Goal: Transaction & Acquisition: Purchase product/service

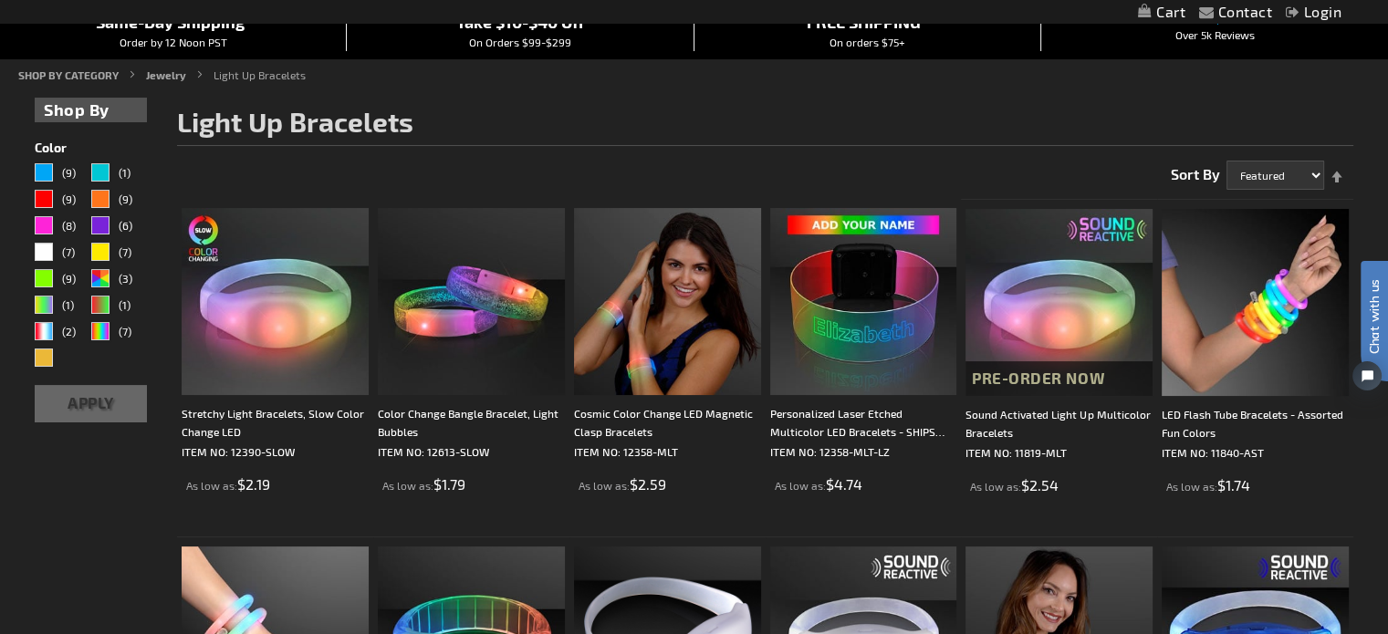
scroll to position [274, 0]
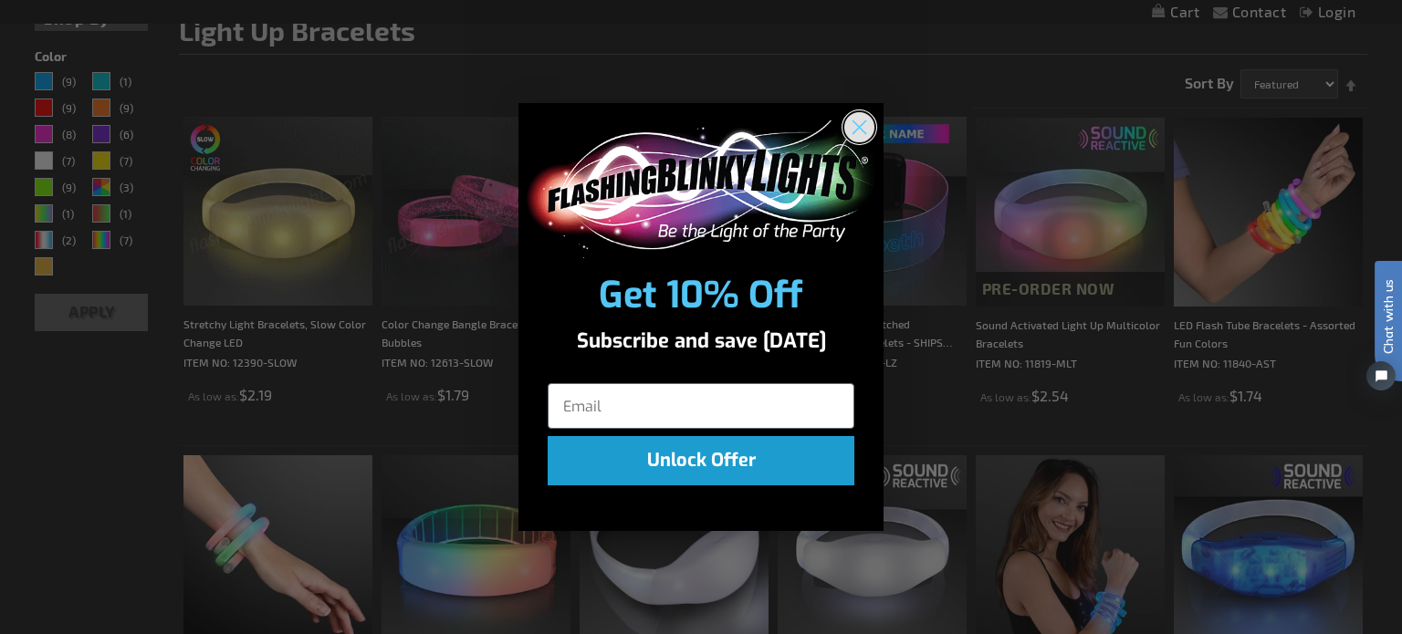
click at [863, 126] on circle "Close dialog" at bounding box center [859, 127] width 30 height 30
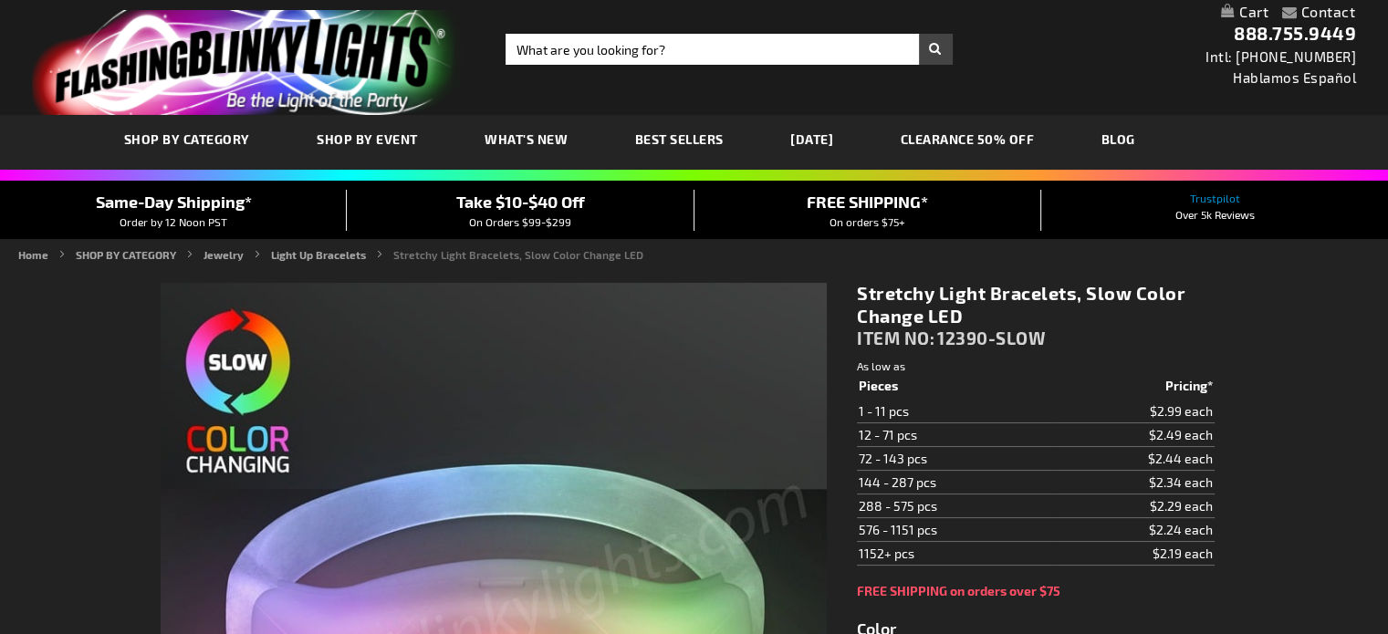
type input "5659"
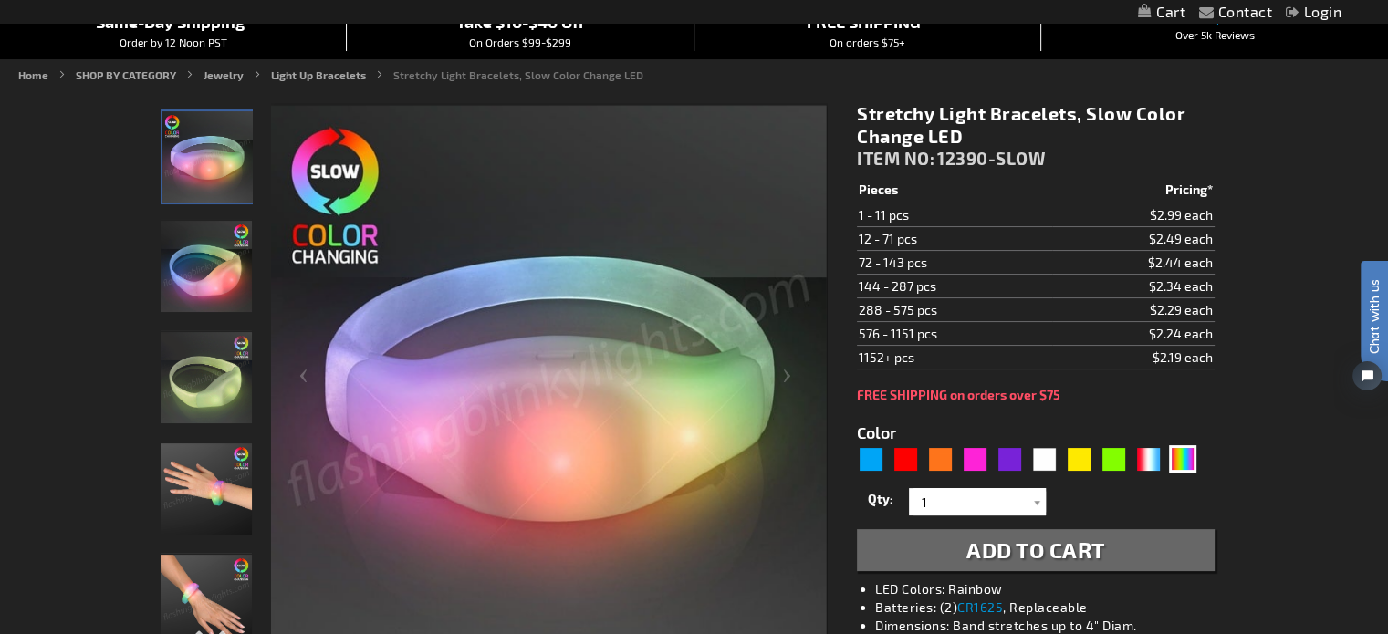
scroll to position [274, 0]
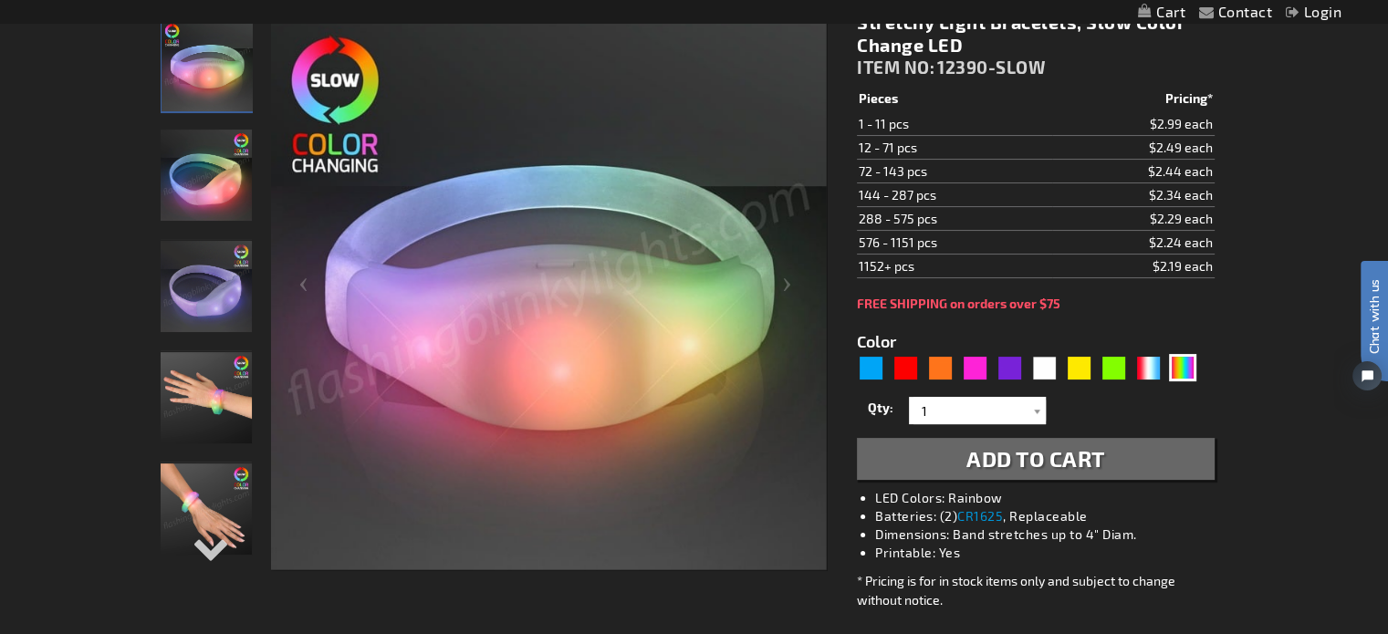
click at [219, 193] on img "Stretchy Light Bracelets, Slow Color Change LED" at bounding box center [206, 175] width 91 height 91
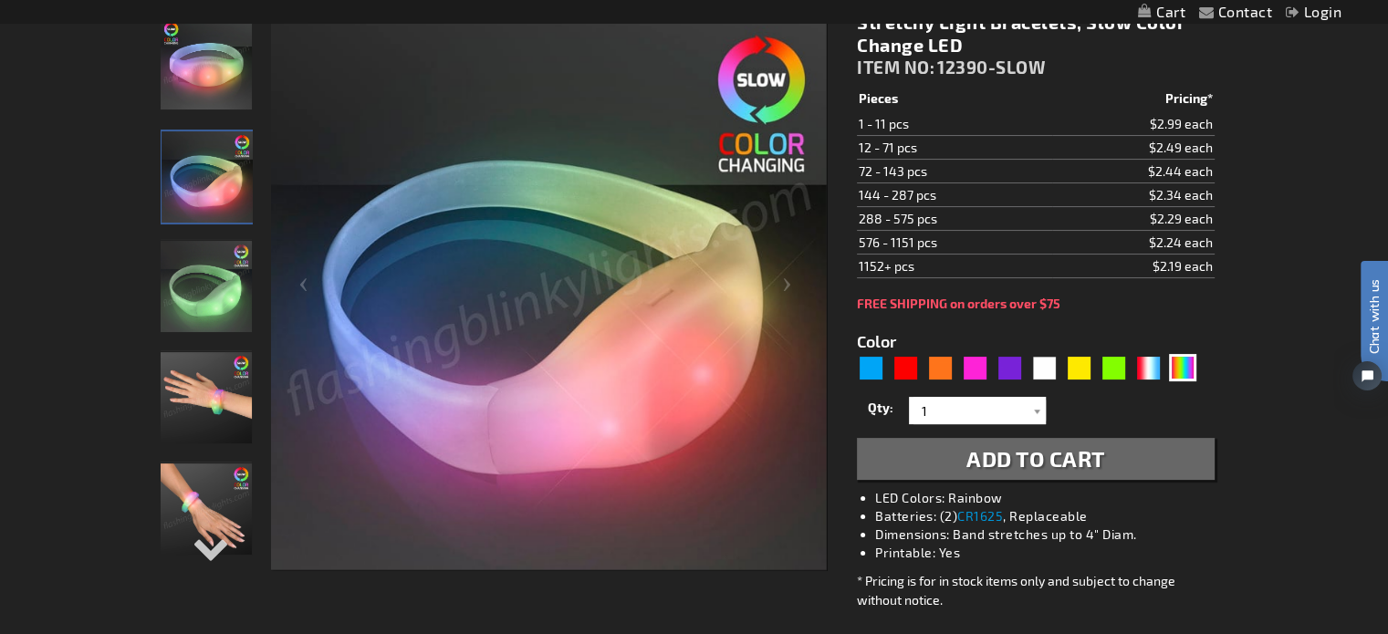
click at [204, 262] on img "Stretchy Light Bracelets, Slow Color Change LED" at bounding box center [206, 286] width 91 height 91
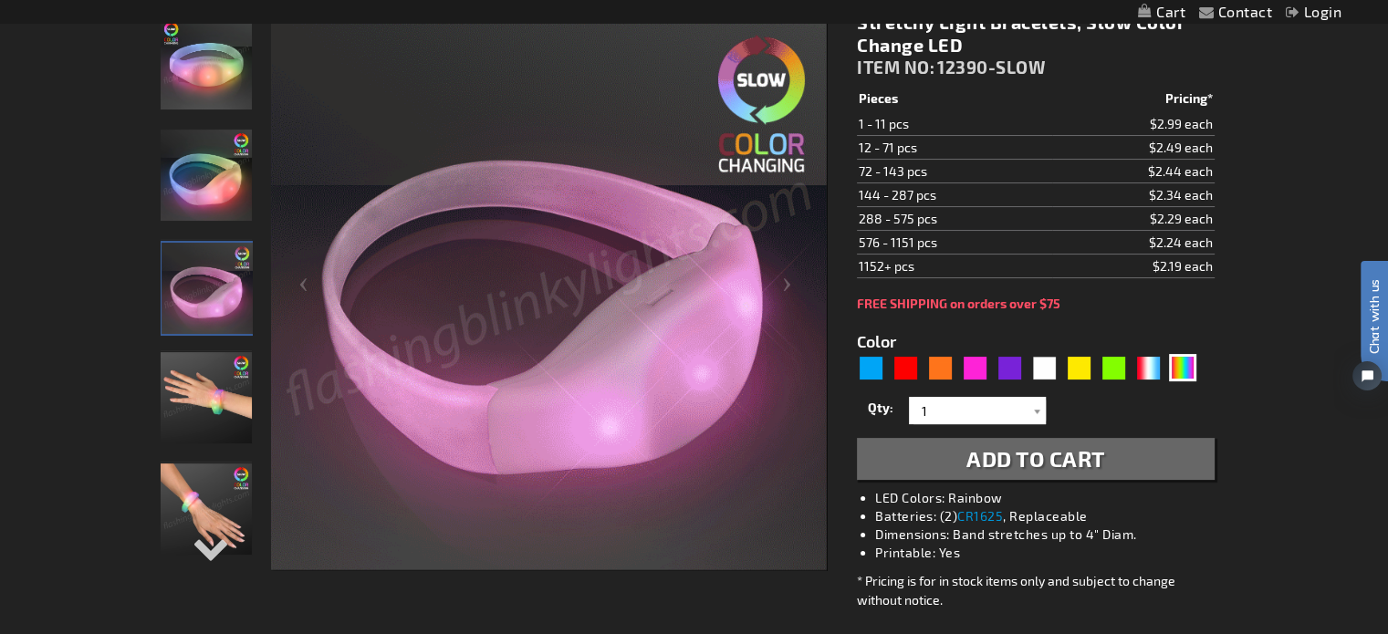
click at [210, 403] on img "Stretchy Light Bracelets, Slow Color Change LED" at bounding box center [206, 397] width 91 height 91
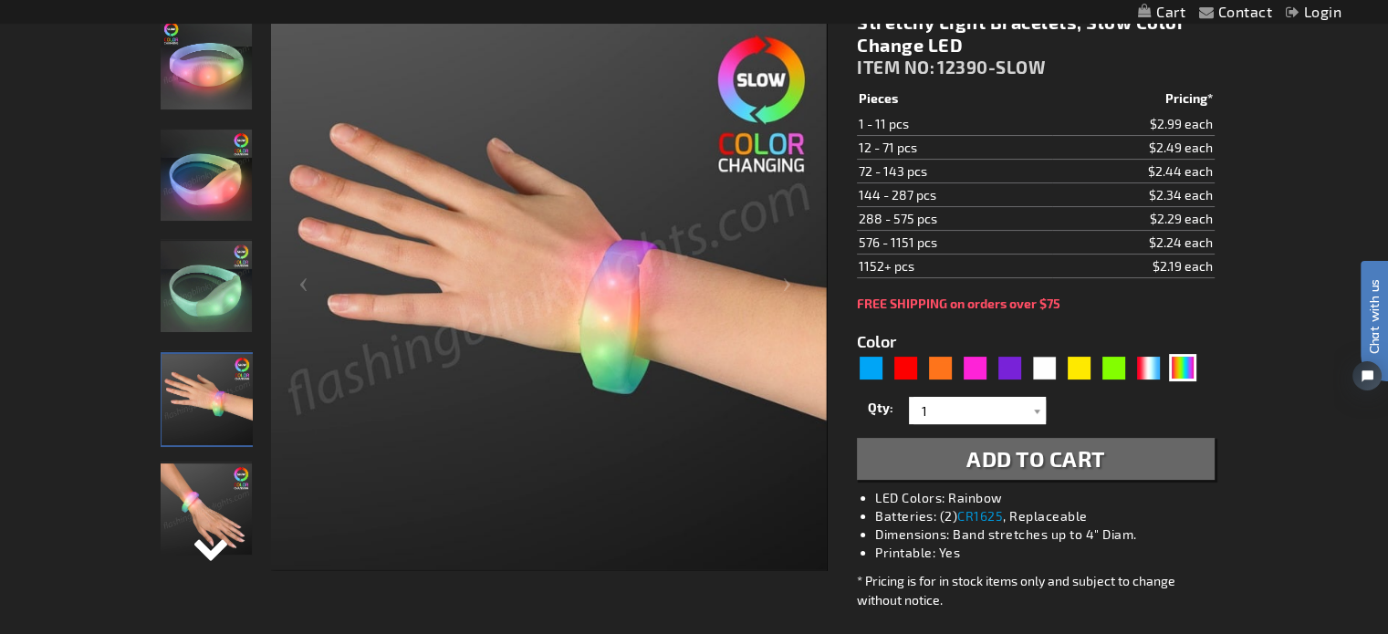
click at [212, 543] on div "Next" at bounding box center [206, 563] width 27 height 40
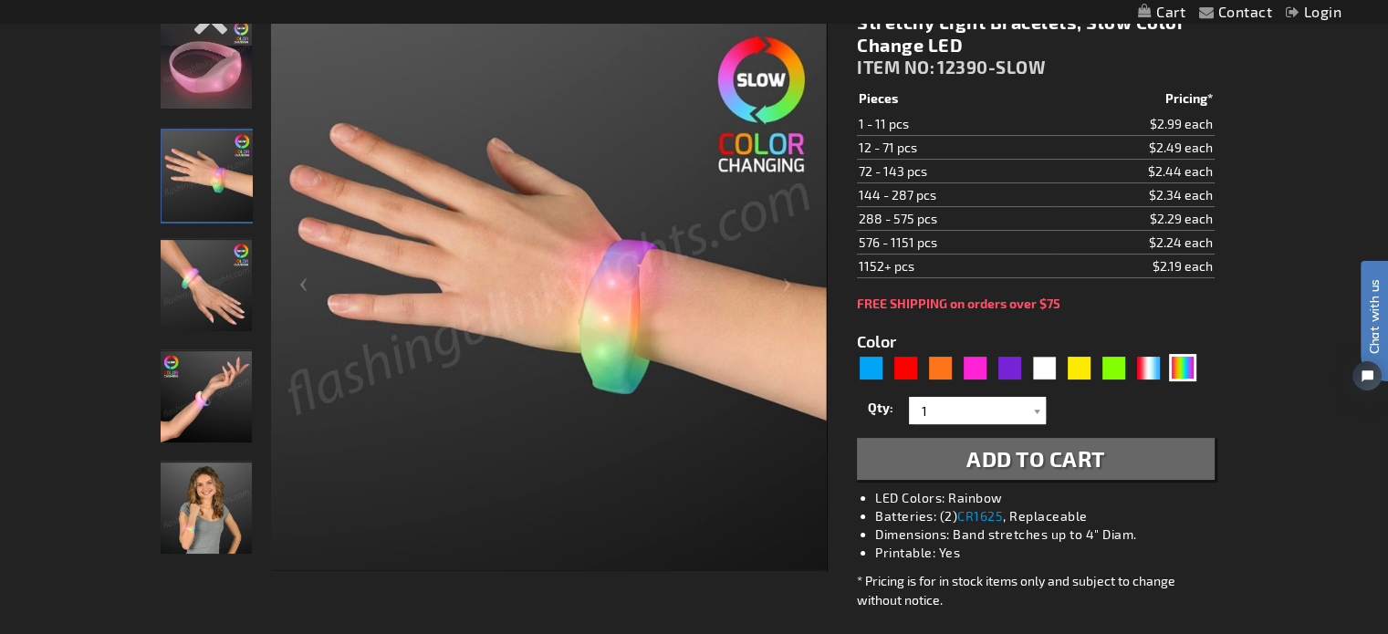
click at [215, 299] on img "Stretchy Light Bracelets, Slow Color Change LED" at bounding box center [206, 285] width 91 height 91
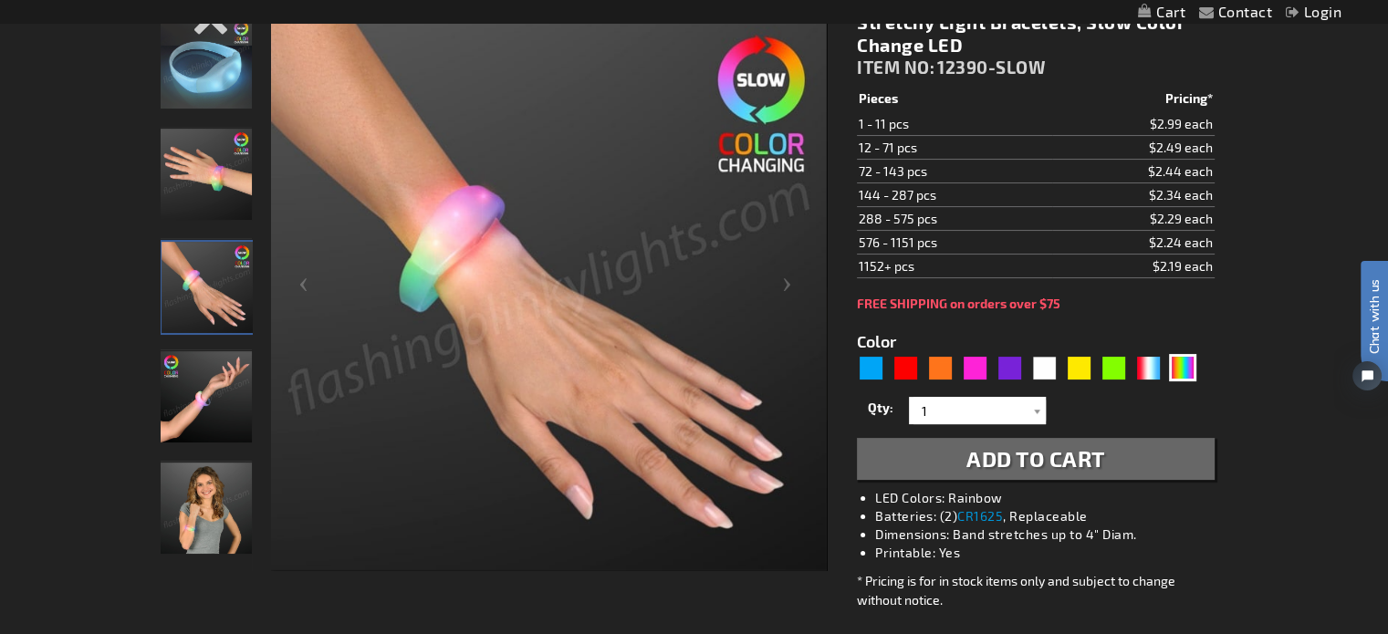
click at [217, 498] on img "Stretchy Light Bracelets, Slow Color Change LED" at bounding box center [206, 508] width 91 height 91
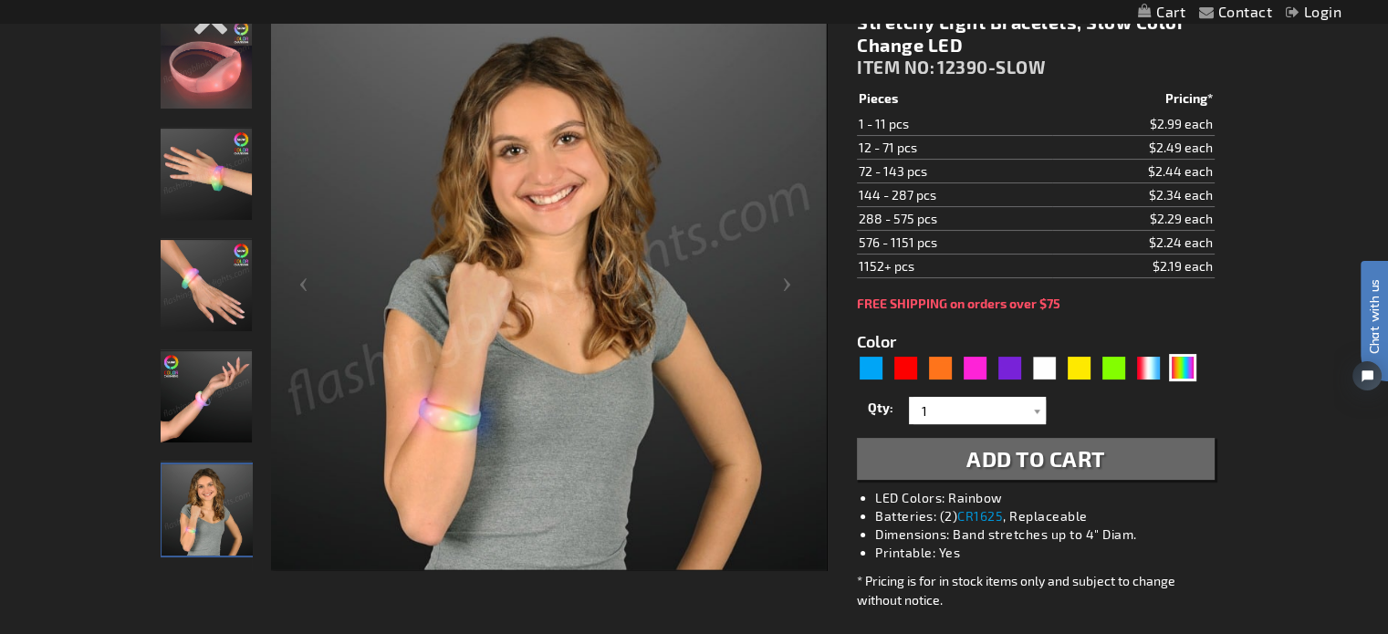
scroll to position [183, 0]
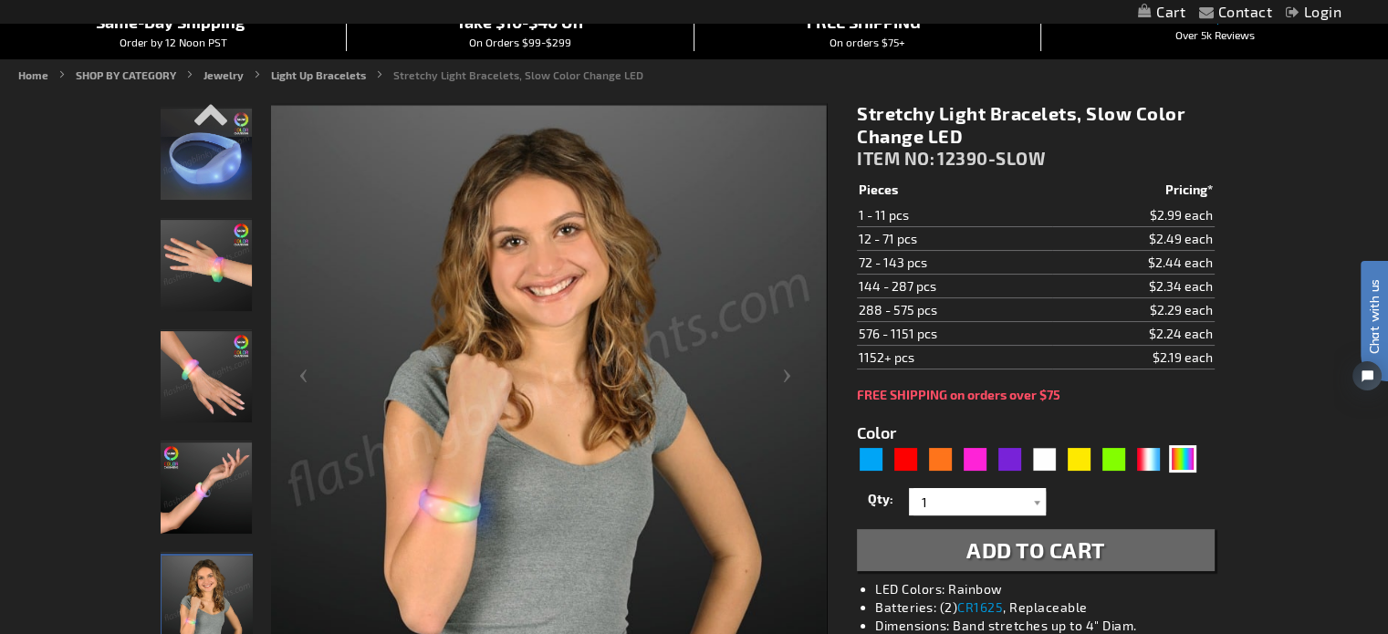
click at [218, 150] on img "Stretchy Light Bracelets, Slow Color Change LED" at bounding box center [206, 154] width 91 height 91
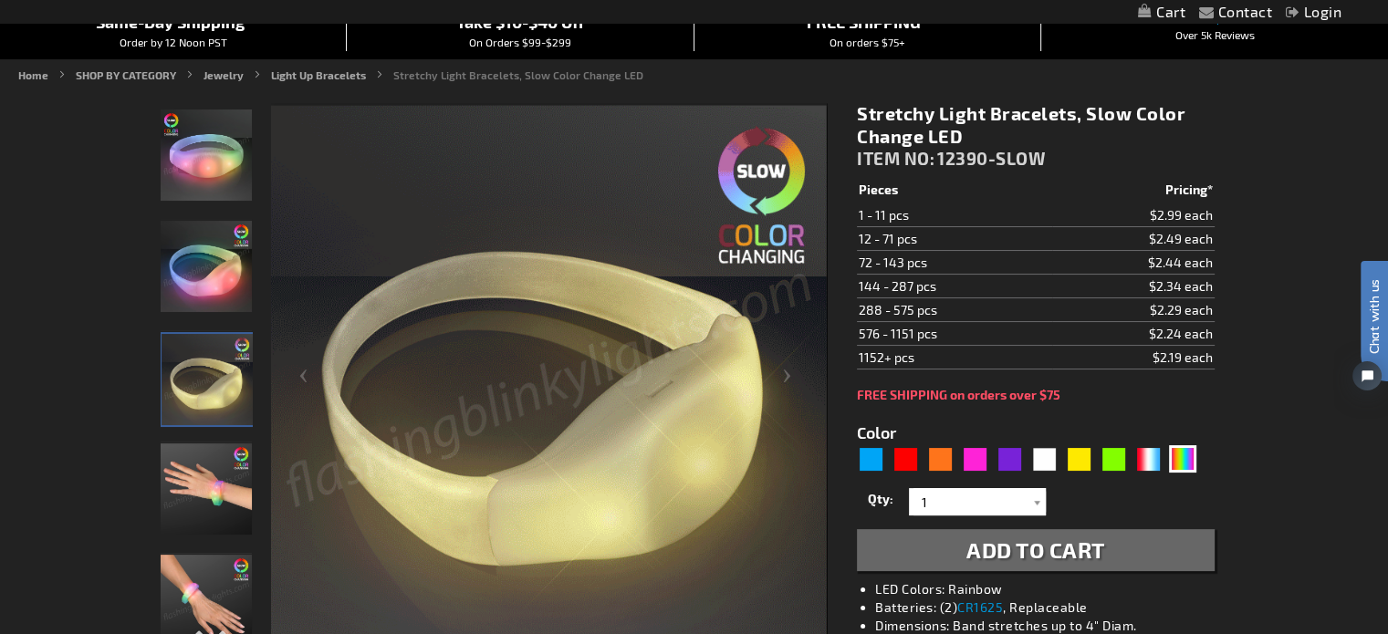
click at [161, 278] on img "Stretchy Light Bracelets, Slow Color Change LED" at bounding box center [206, 266] width 91 height 91
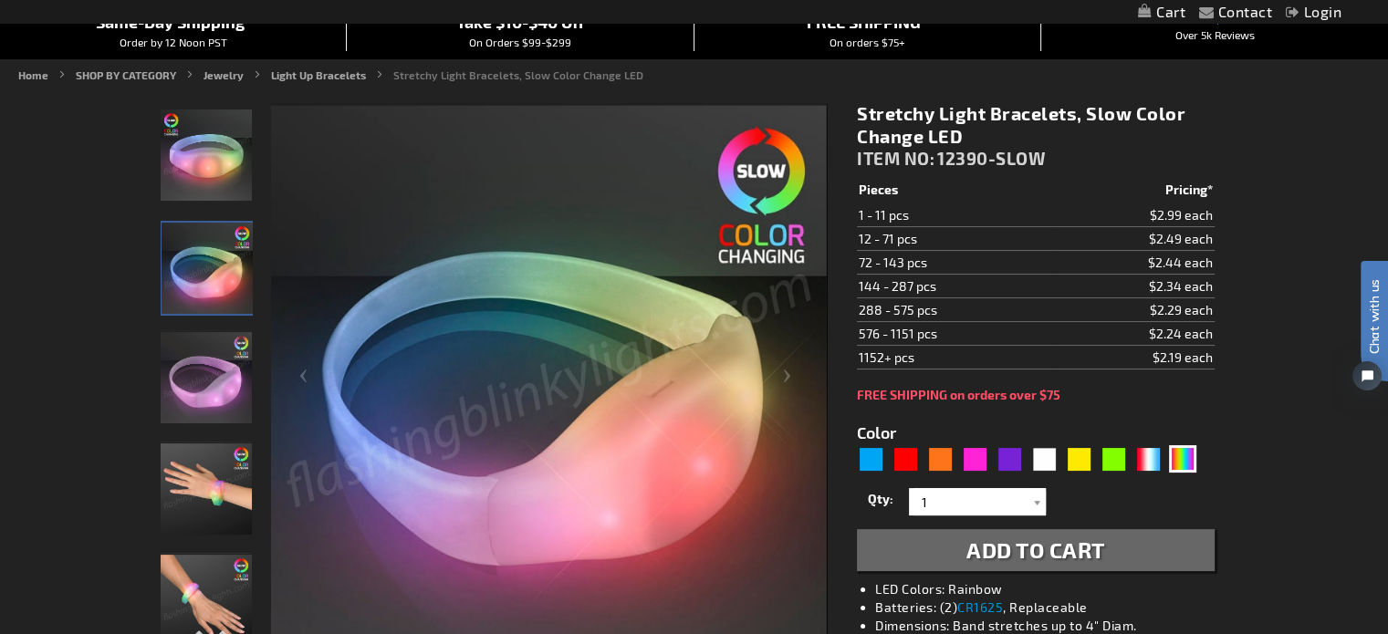
click at [208, 379] on img "Stretchy Light Bracelets, Slow Color Change LED" at bounding box center [206, 377] width 91 height 91
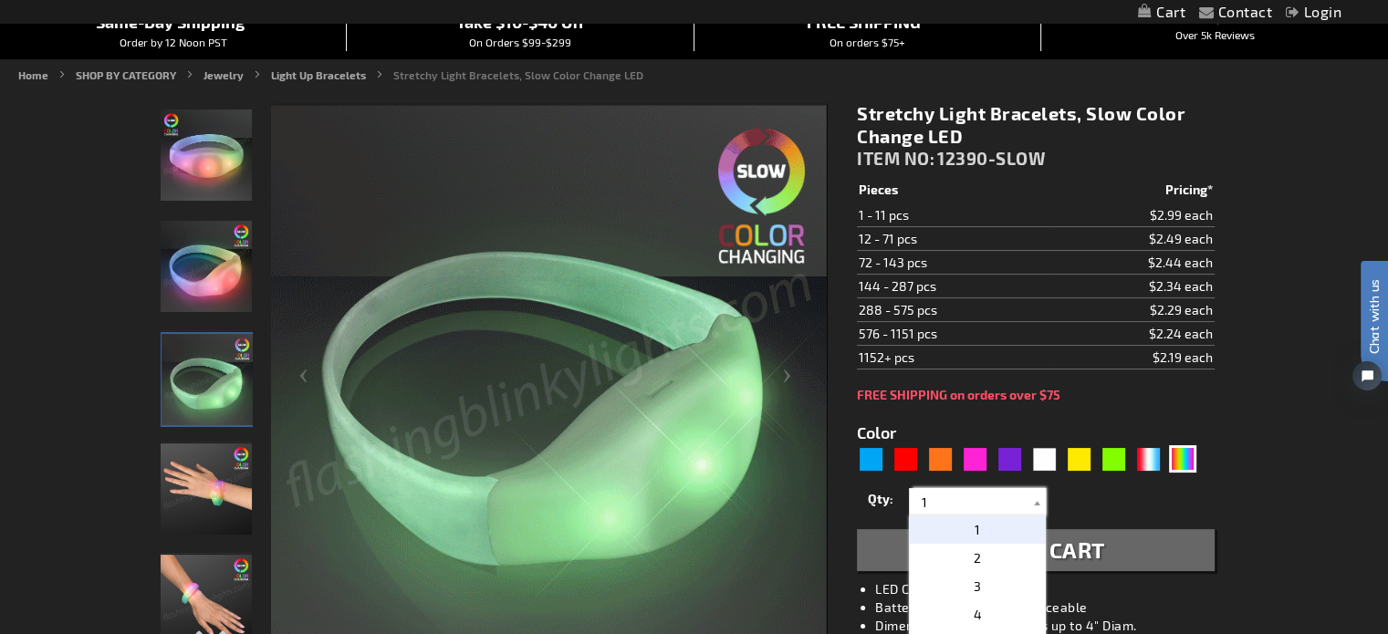
drag, startPoint x: 935, startPoint y: 507, endPoint x: 869, endPoint y: 506, distance: 65.7
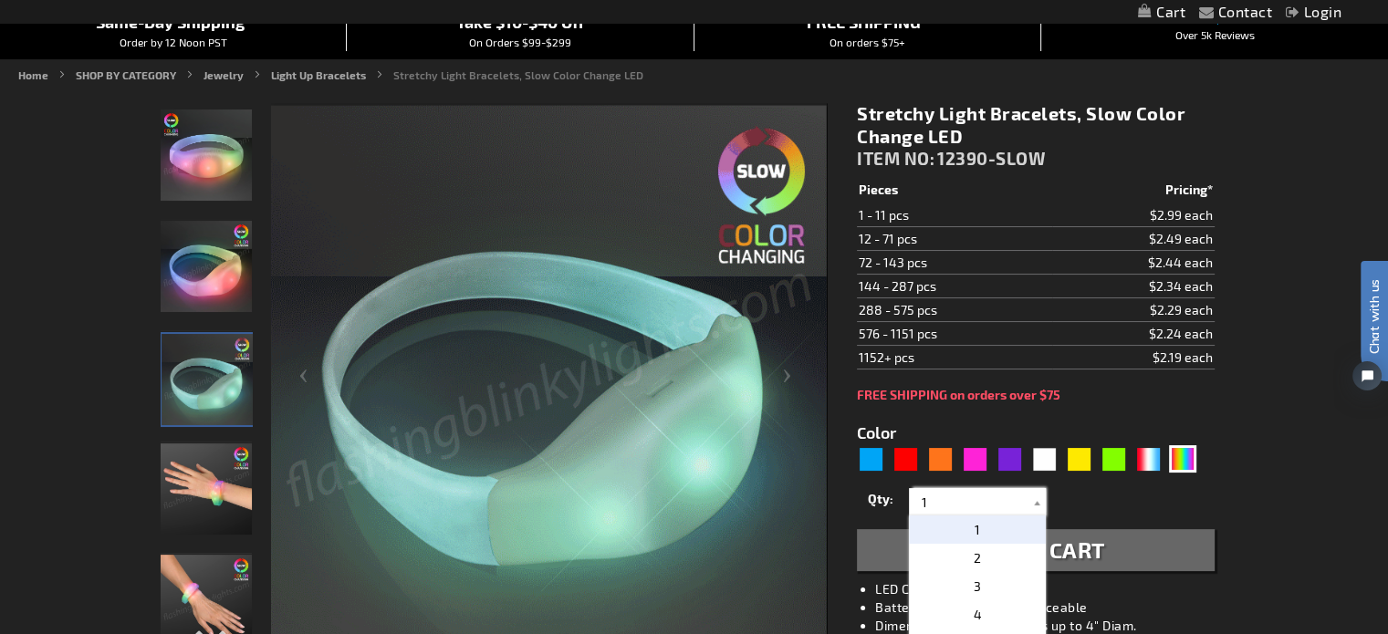
click at [869, 506] on div "Qty 1 2 3 4 5 6 7 8 9 10 11 12 24 36 48 60 72 84 96 108 120 132 144 156 168" at bounding box center [1035, 502] width 357 height 37
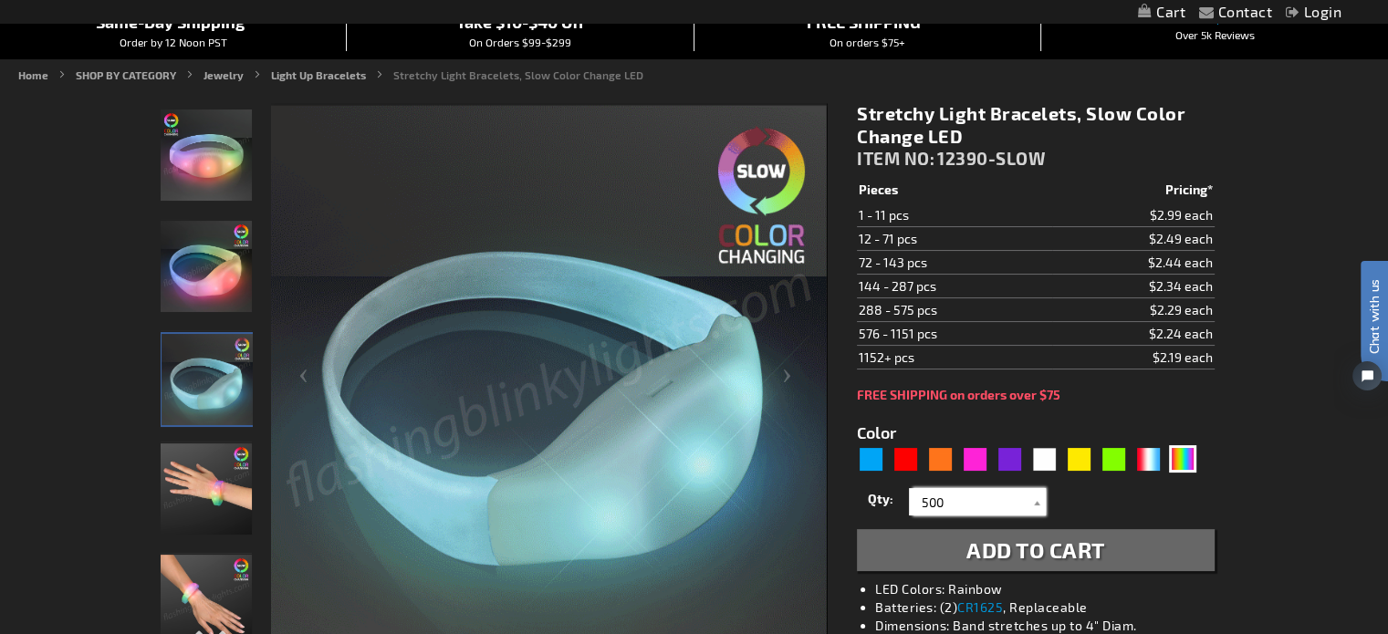
type input "500"
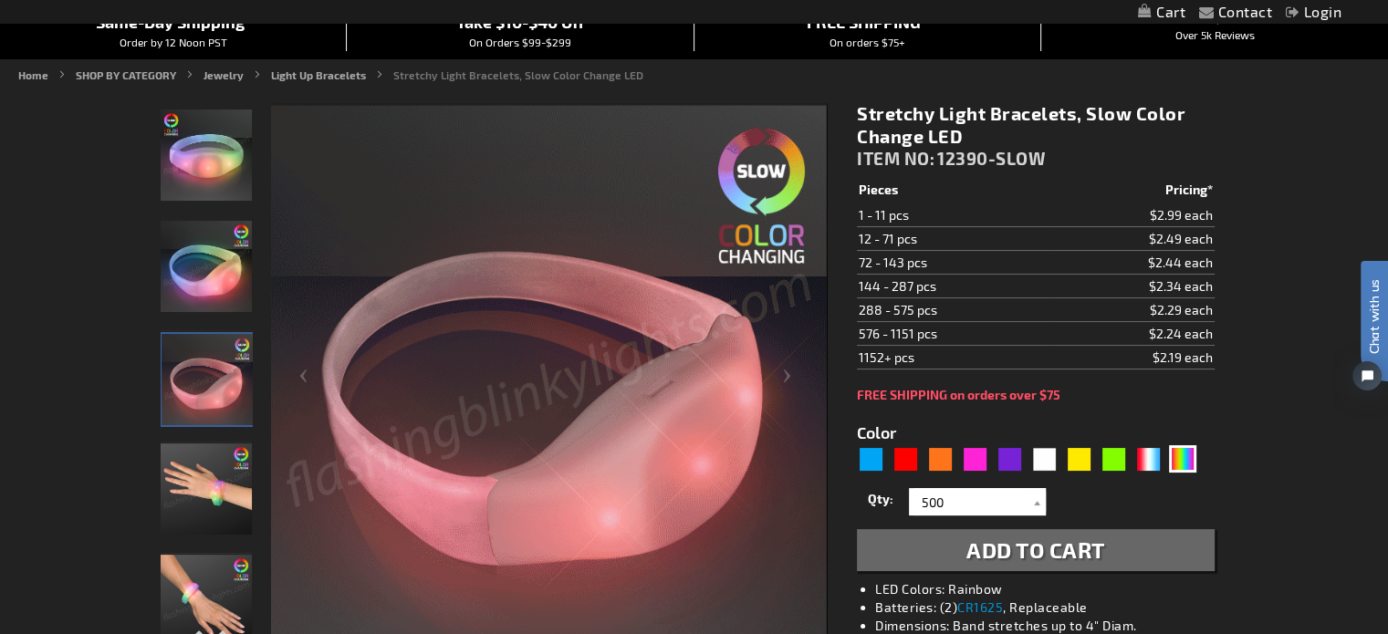
click at [1055, 550] on span "Add to Cart" at bounding box center [1036, 550] width 139 height 26
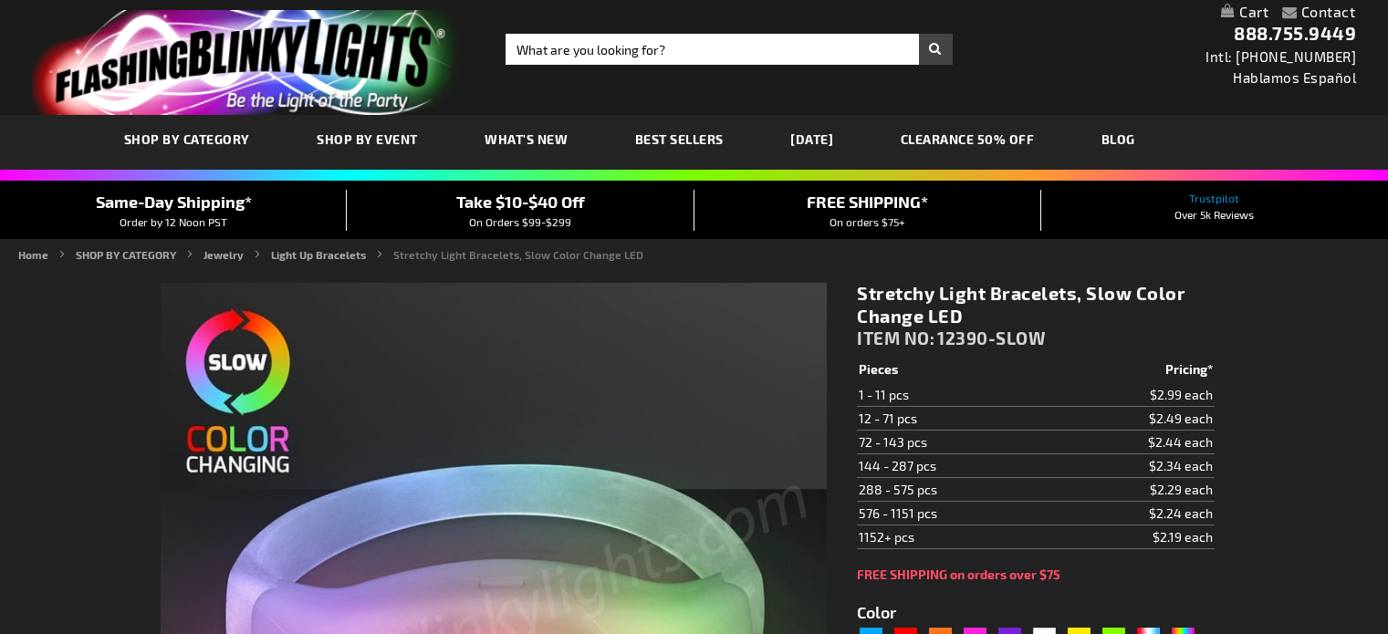
type input "5659"
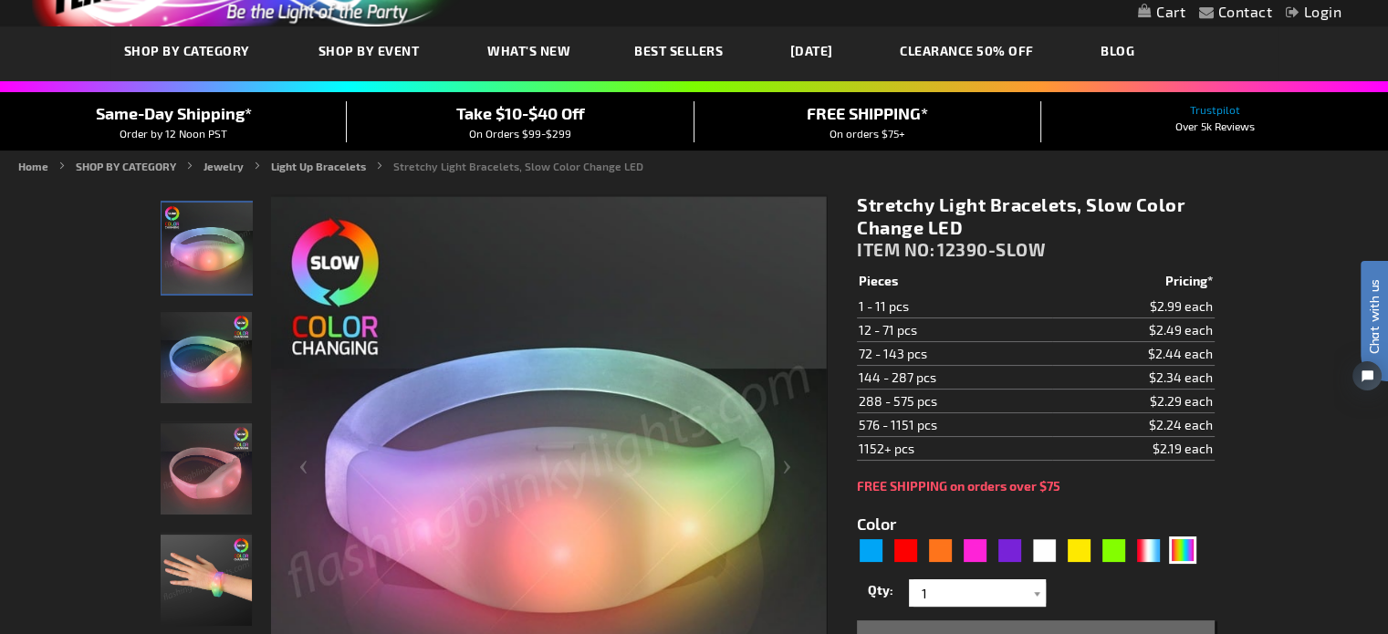
click at [1158, 14] on link "My Cart" at bounding box center [1161, 12] width 47 height 17
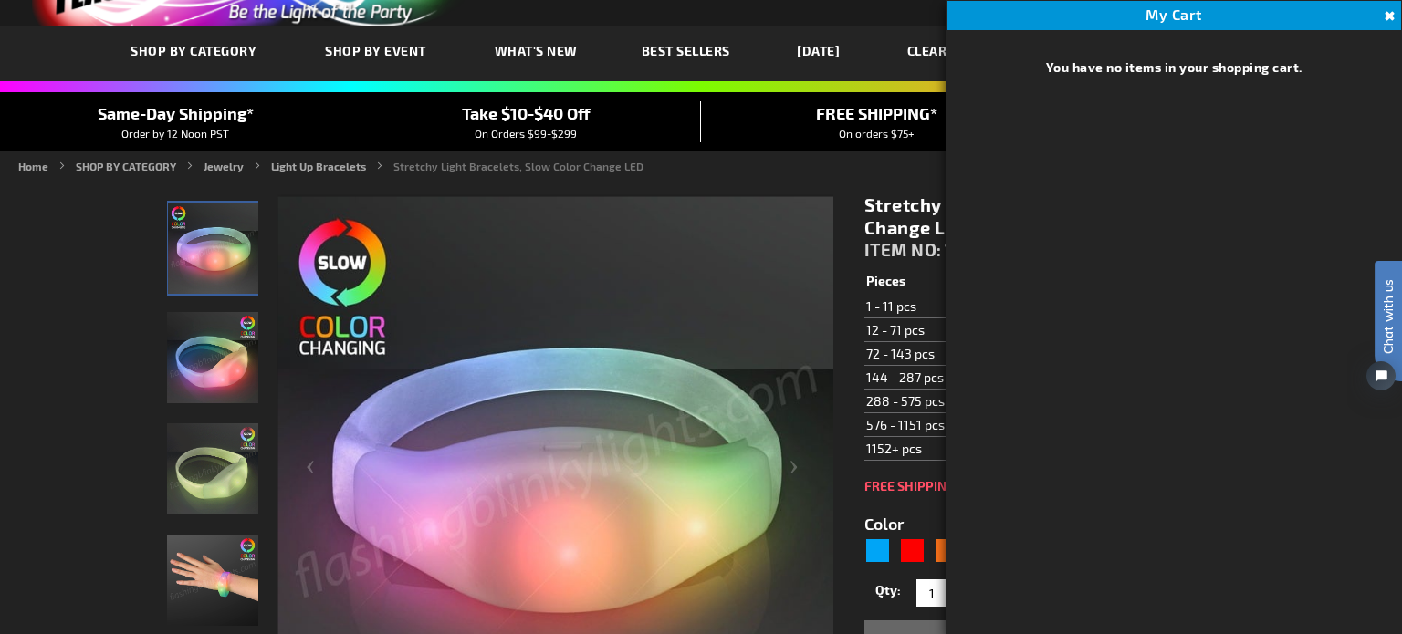
click at [1387, 13] on button "Close" at bounding box center [1387, 16] width 20 height 20
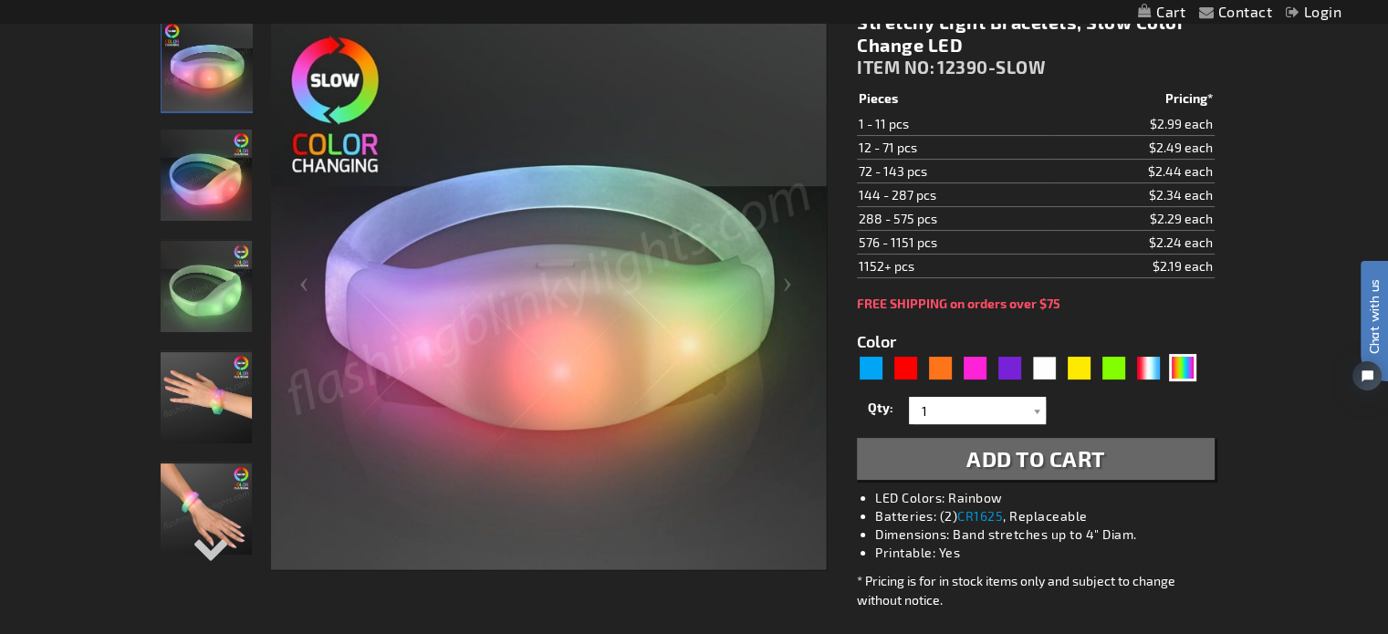
scroll to position [362, 0]
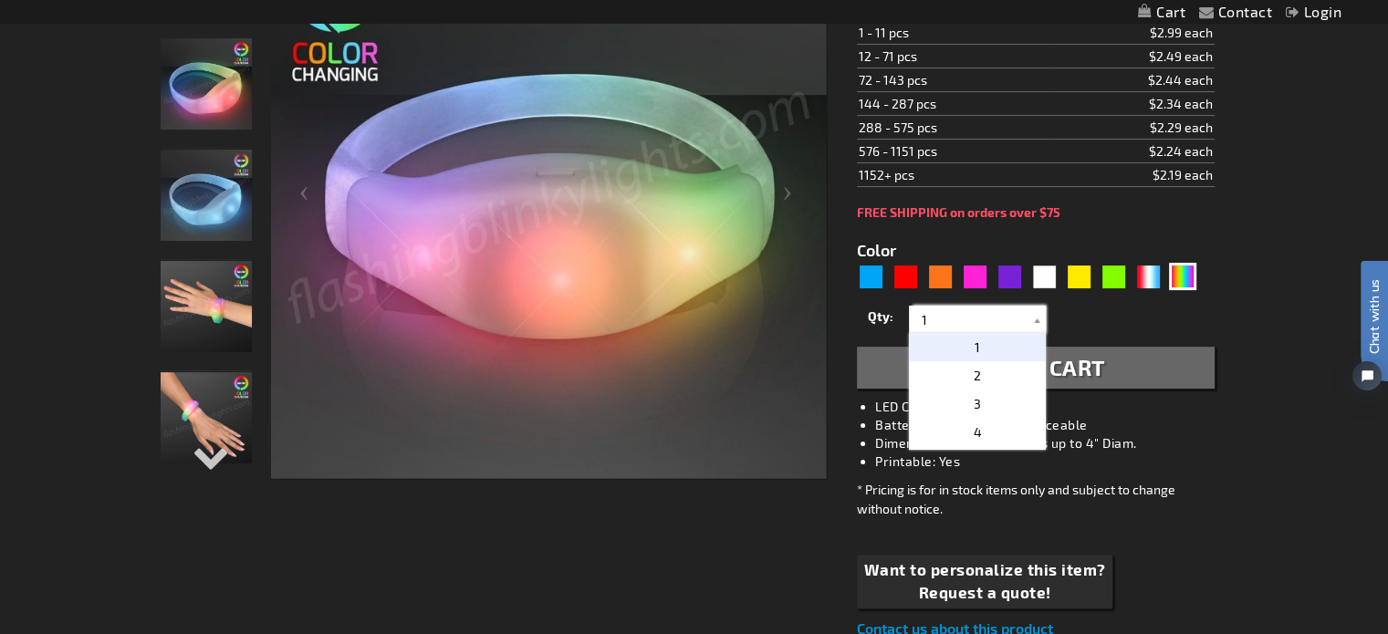
click at [957, 316] on input "1" at bounding box center [980, 319] width 132 height 27
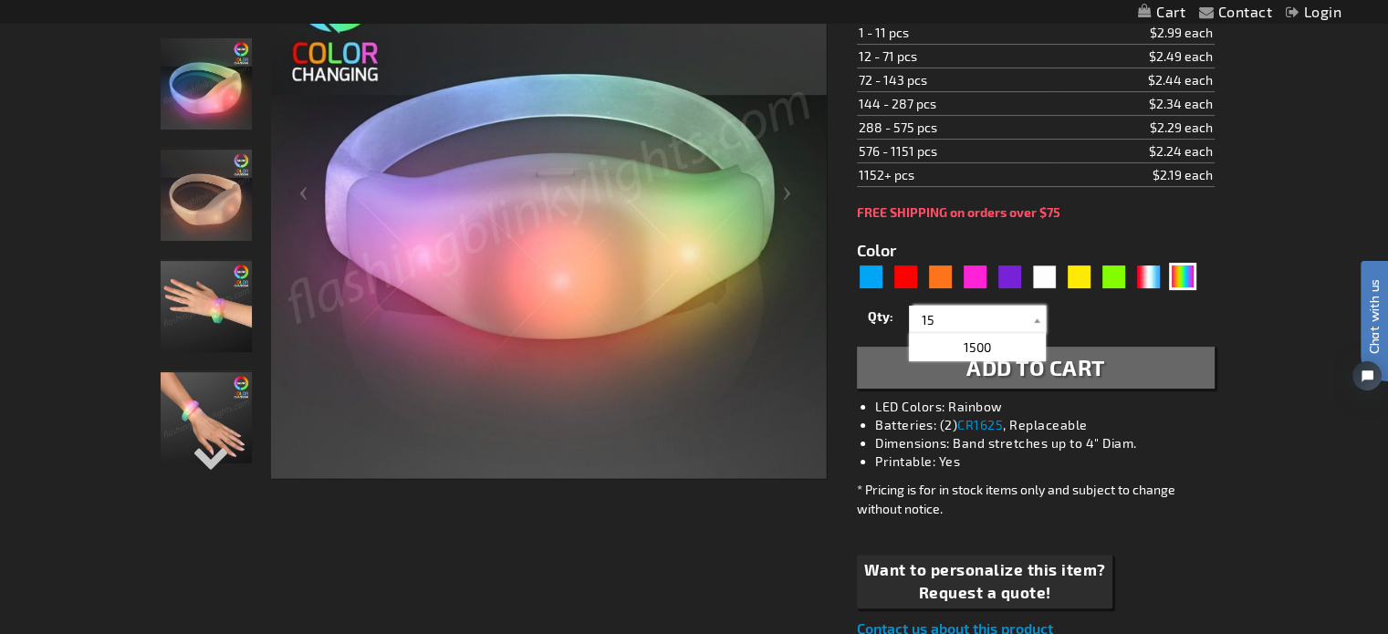
type input "1"
click at [1001, 339] on p "504" at bounding box center [977, 347] width 137 height 28
type input "504"
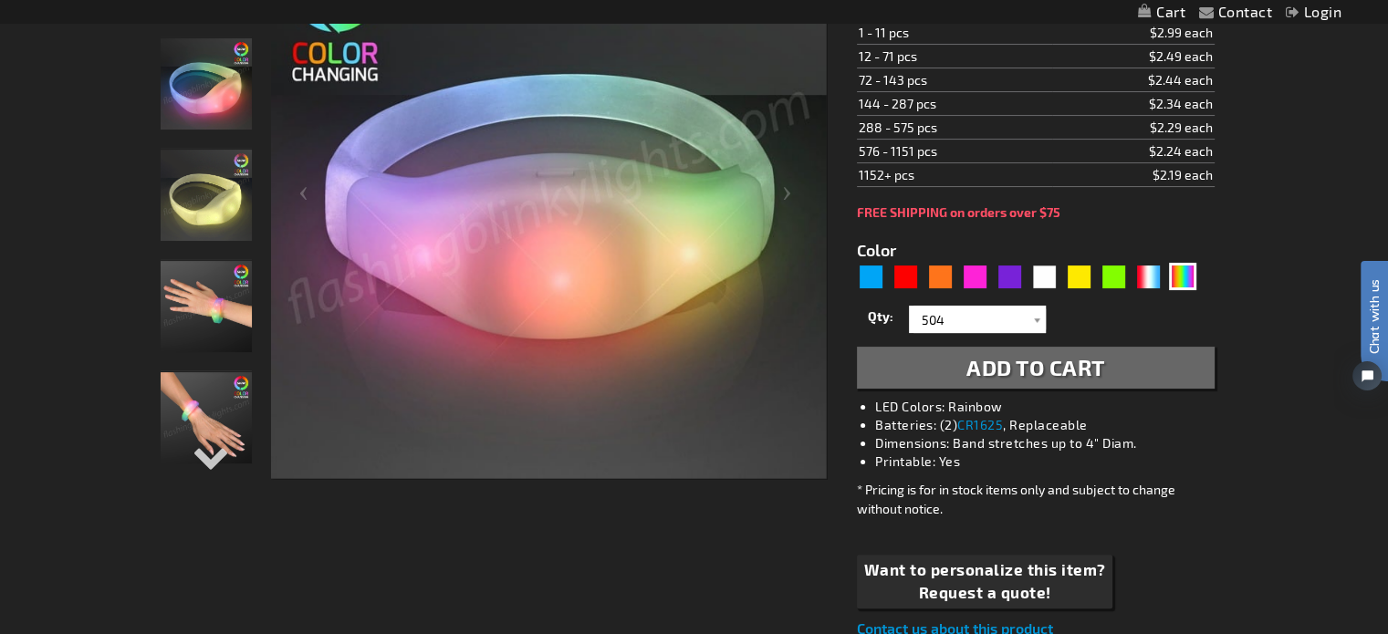
click at [1059, 374] on span "Add to Cart" at bounding box center [1036, 367] width 139 height 26
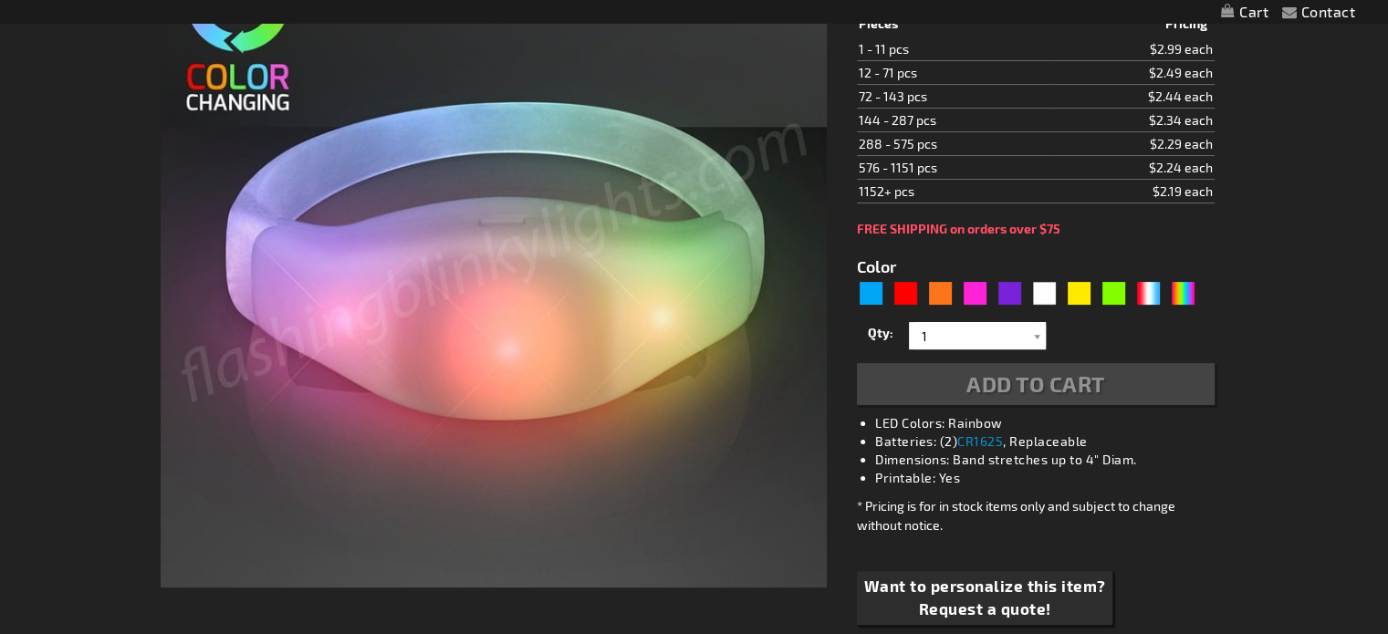
type input "5659"
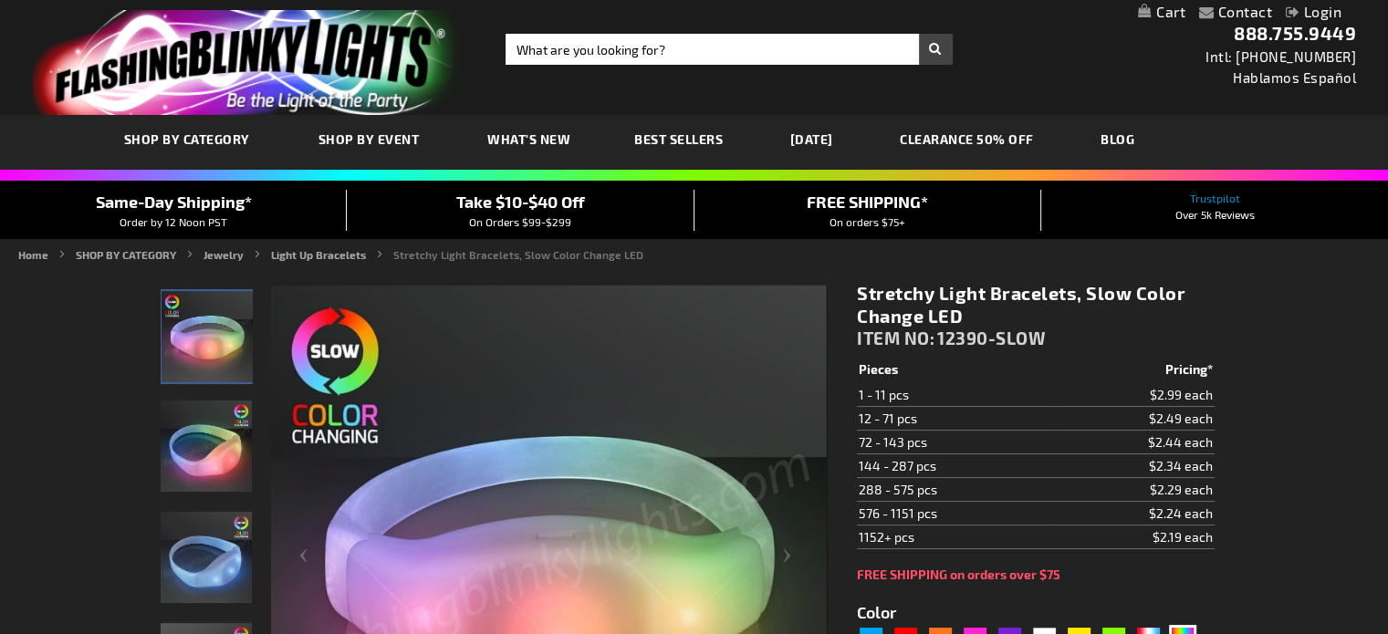
click at [1154, 13] on link "My Cart" at bounding box center [1161, 12] width 47 height 17
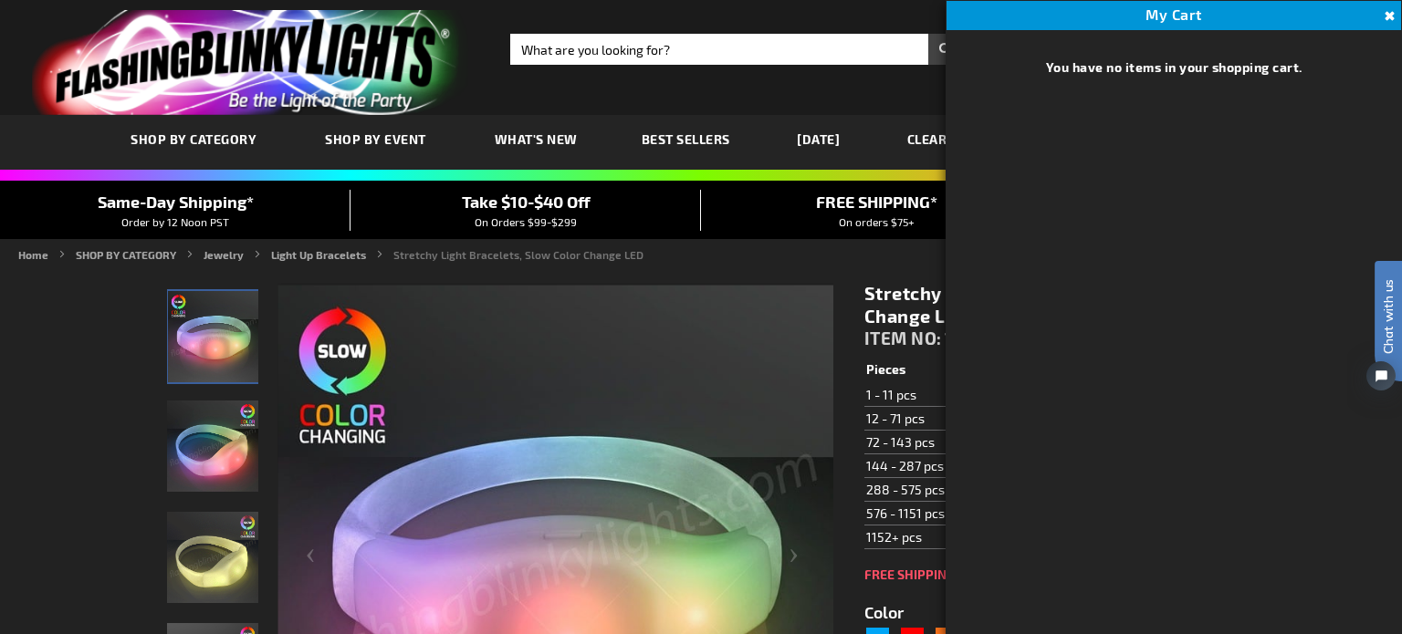
click at [1387, 14] on button "Close" at bounding box center [1387, 16] width 20 height 20
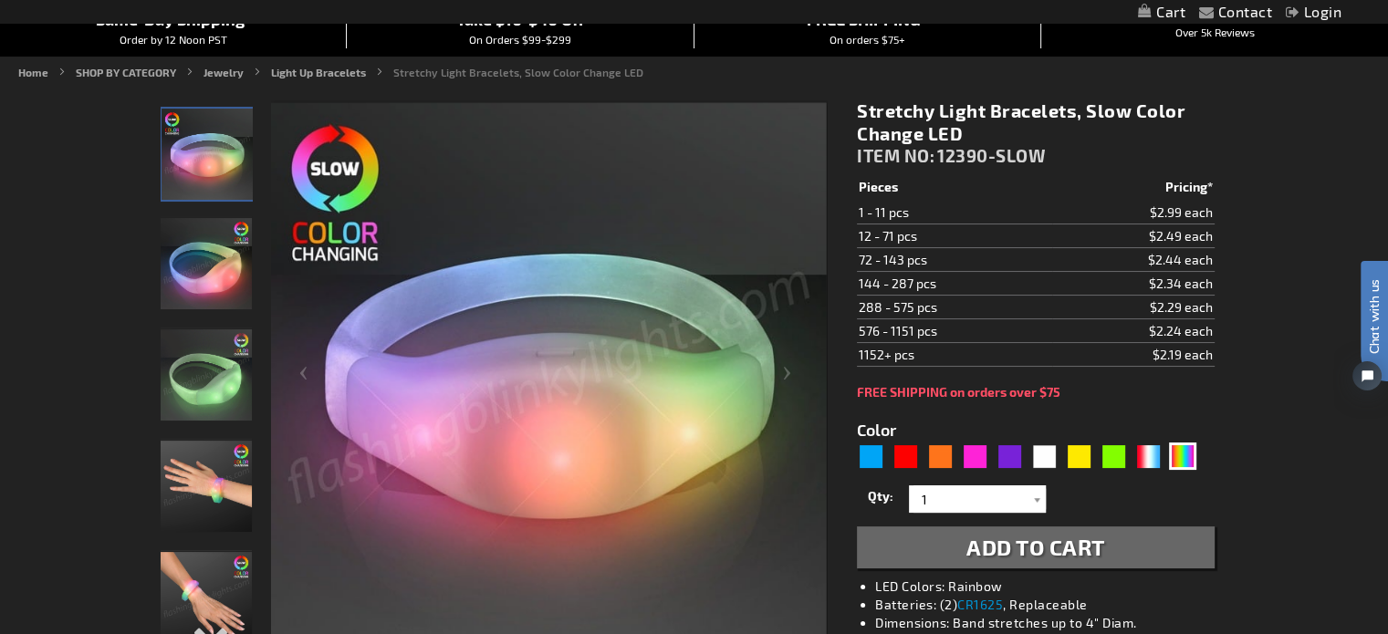
scroll to position [274, 0]
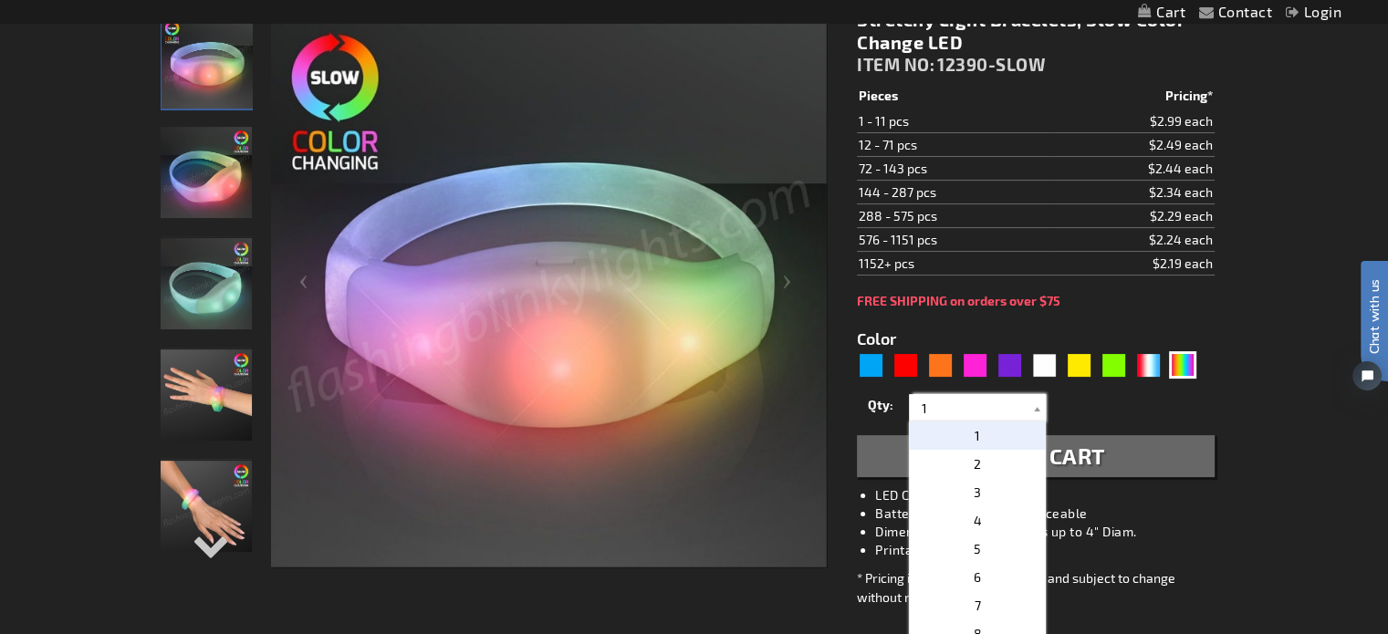
click at [1007, 401] on input "1" at bounding box center [980, 407] width 132 height 27
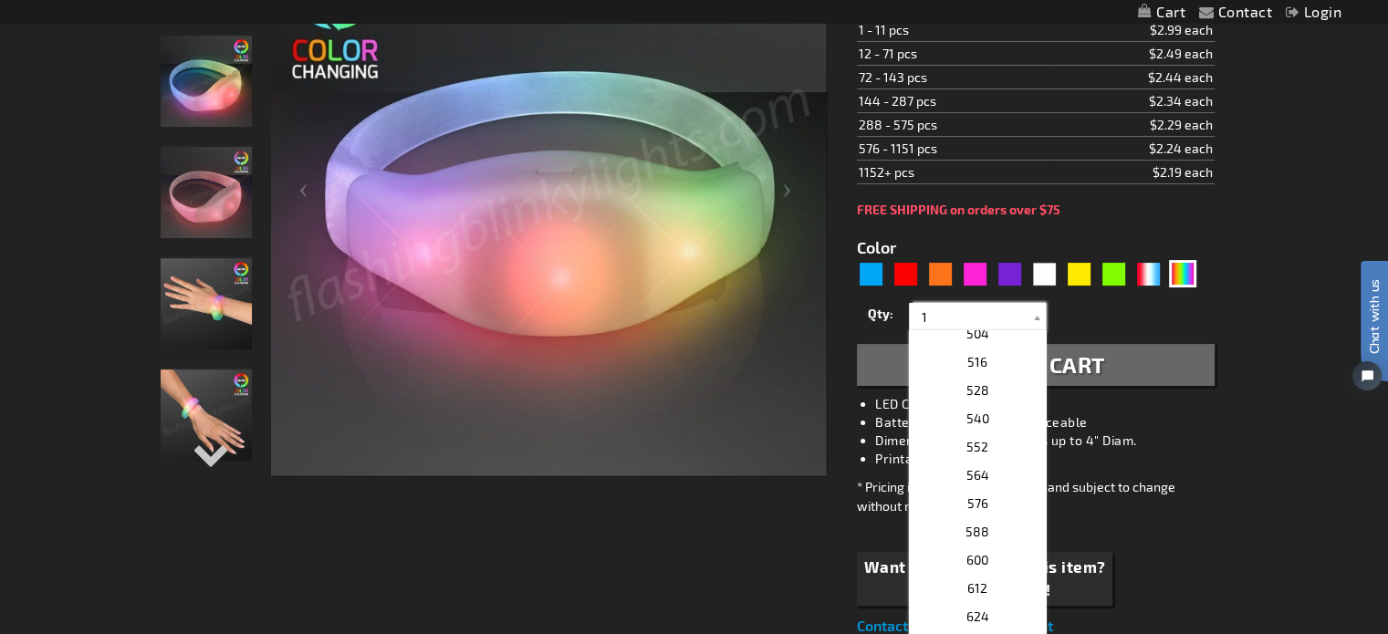
scroll to position [1340, 0]
click at [970, 468] on span "504" at bounding box center [978, 476] width 23 height 16
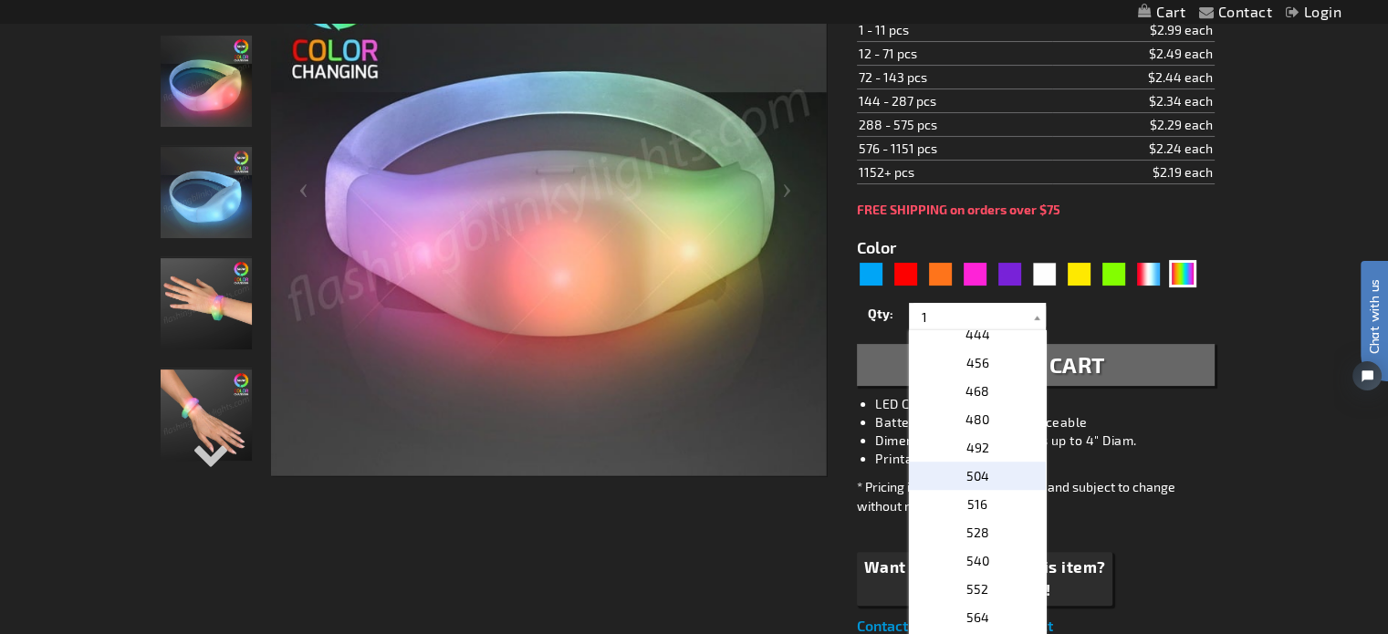
type input "504"
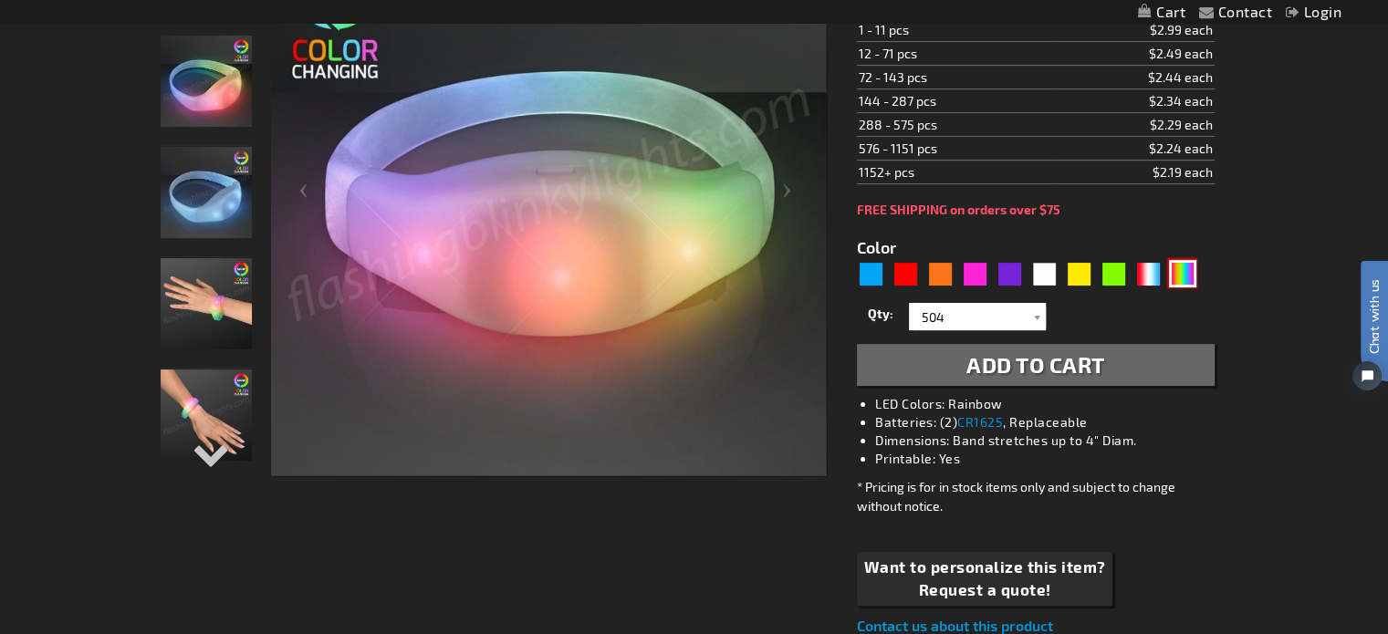
click at [1186, 275] on div "Multicolor" at bounding box center [1182, 273] width 27 height 27
click at [1051, 364] on span "Add to Cart" at bounding box center [1036, 364] width 139 height 26
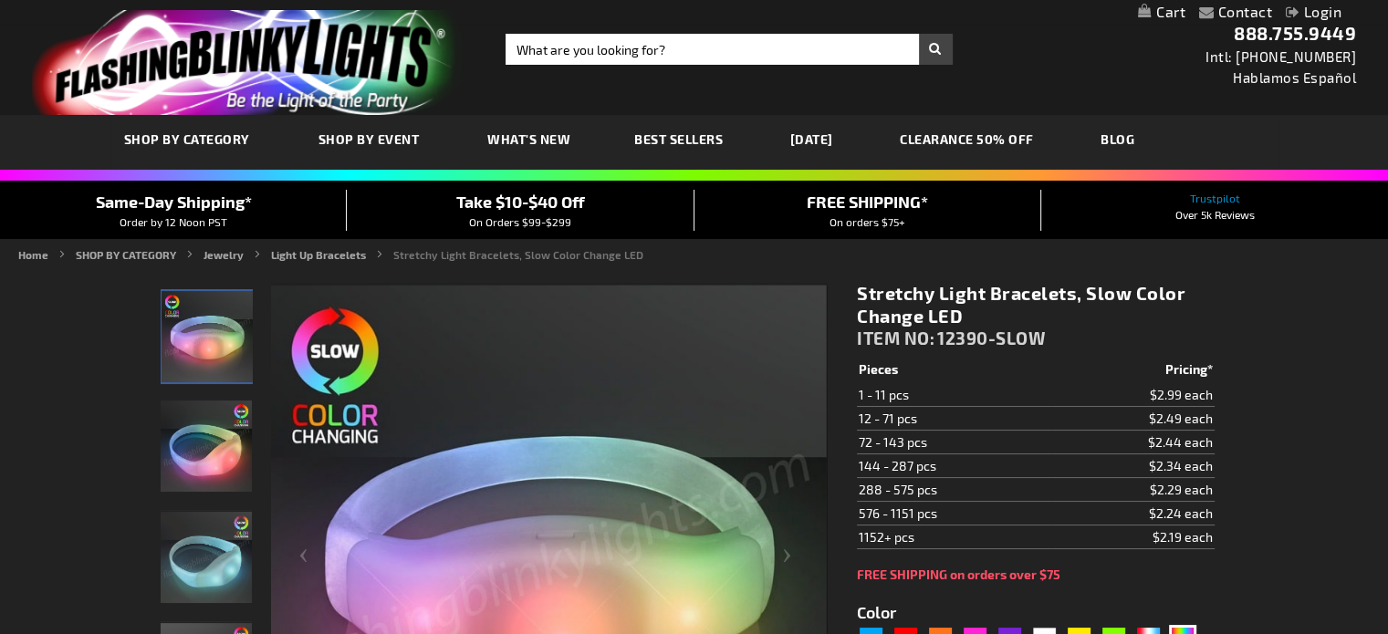
click at [1166, 15] on link "My Cart" at bounding box center [1161, 12] width 47 height 17
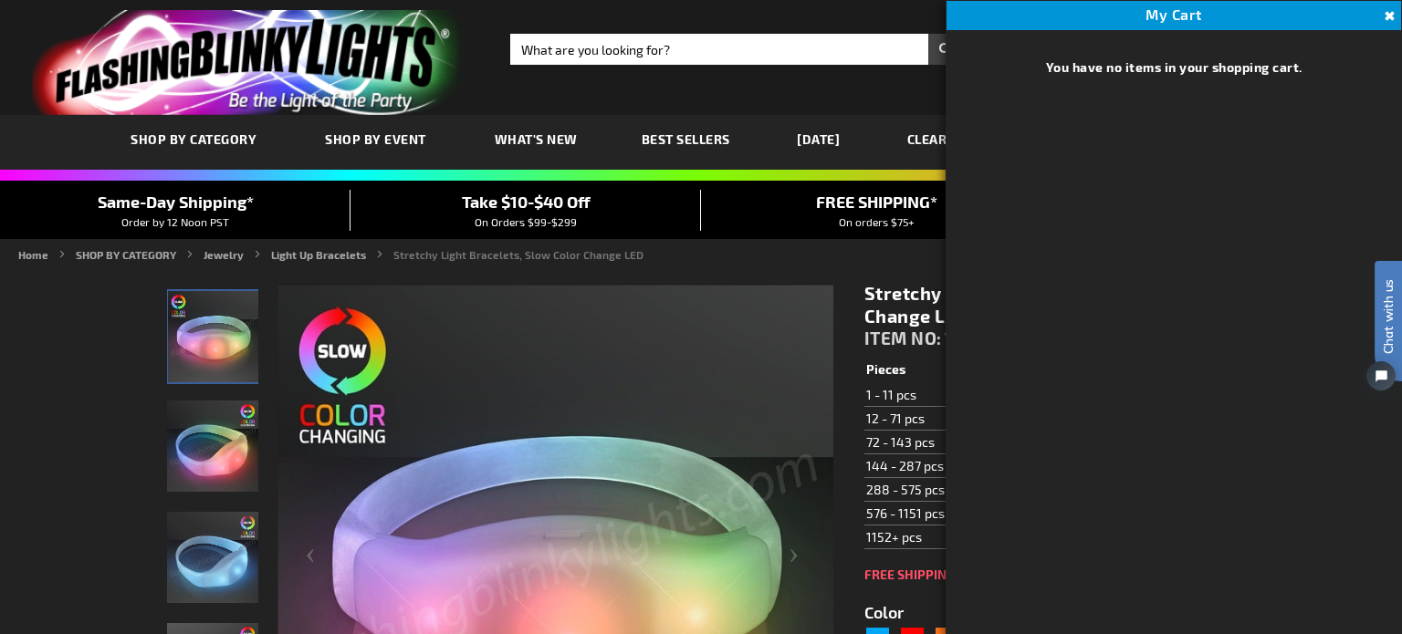
click at [1387, 10] on button "Close" at bounding box center [1387, 16] width 20 height 20
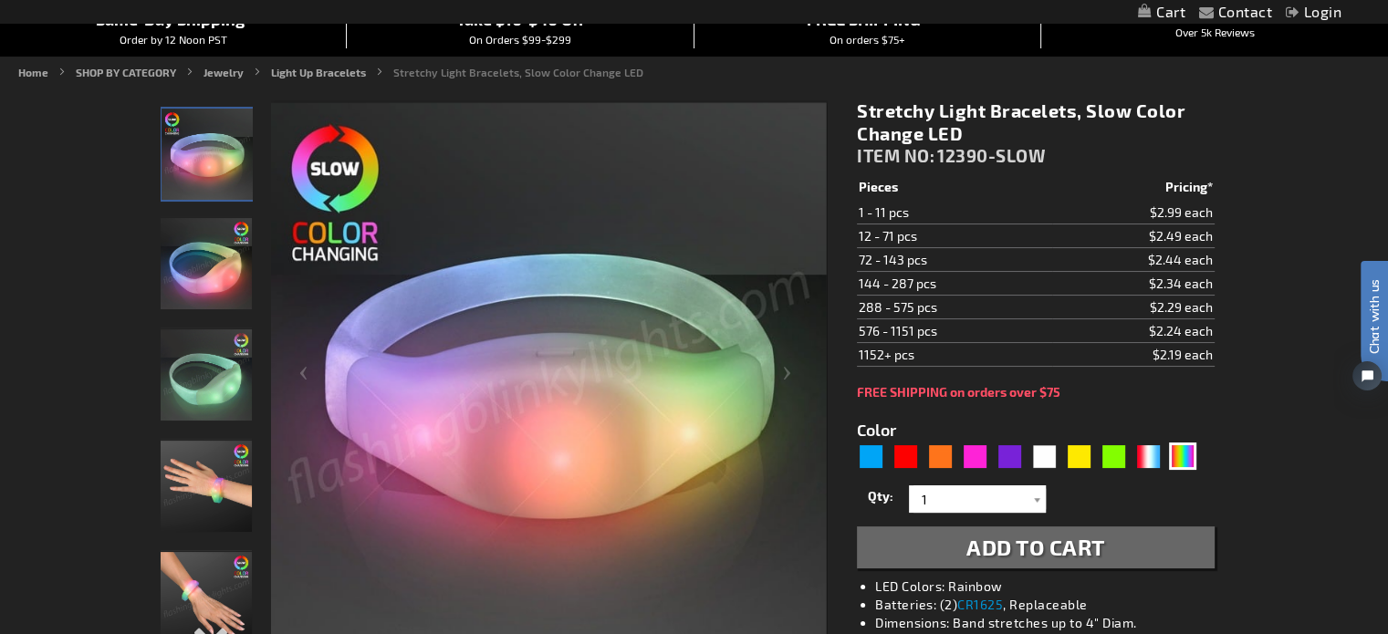
scroll to position [91, 0]
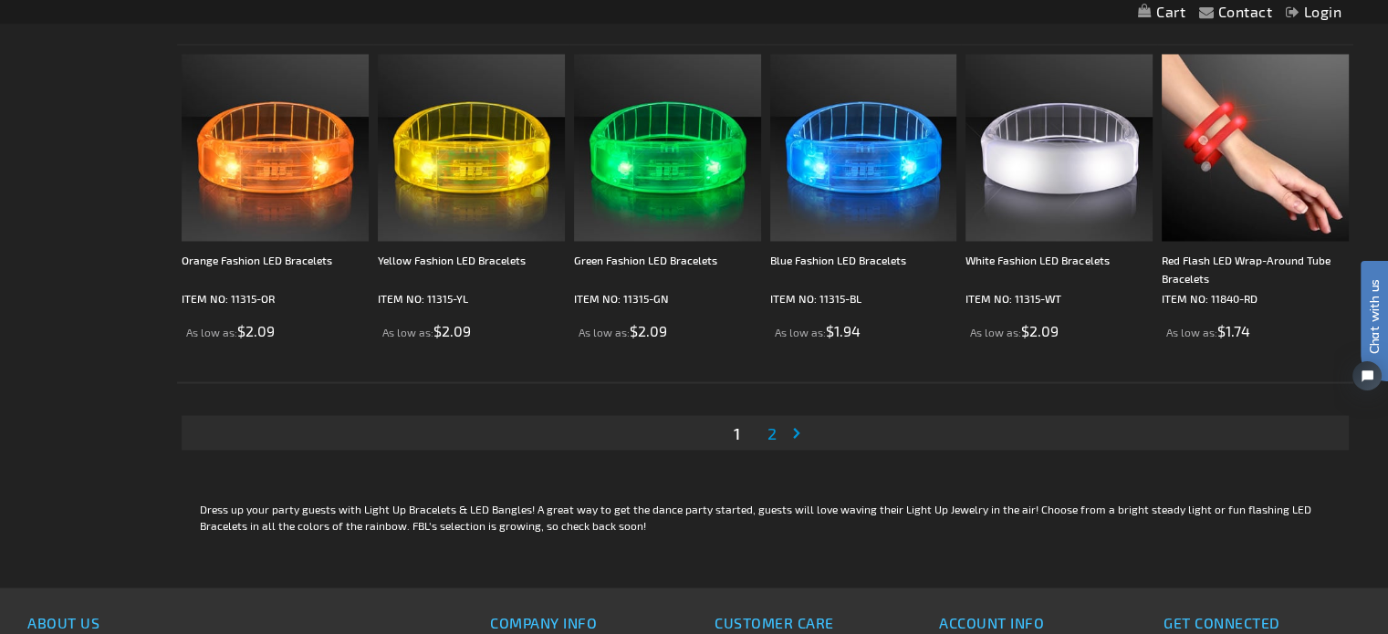
scroll to position [3468, 0]
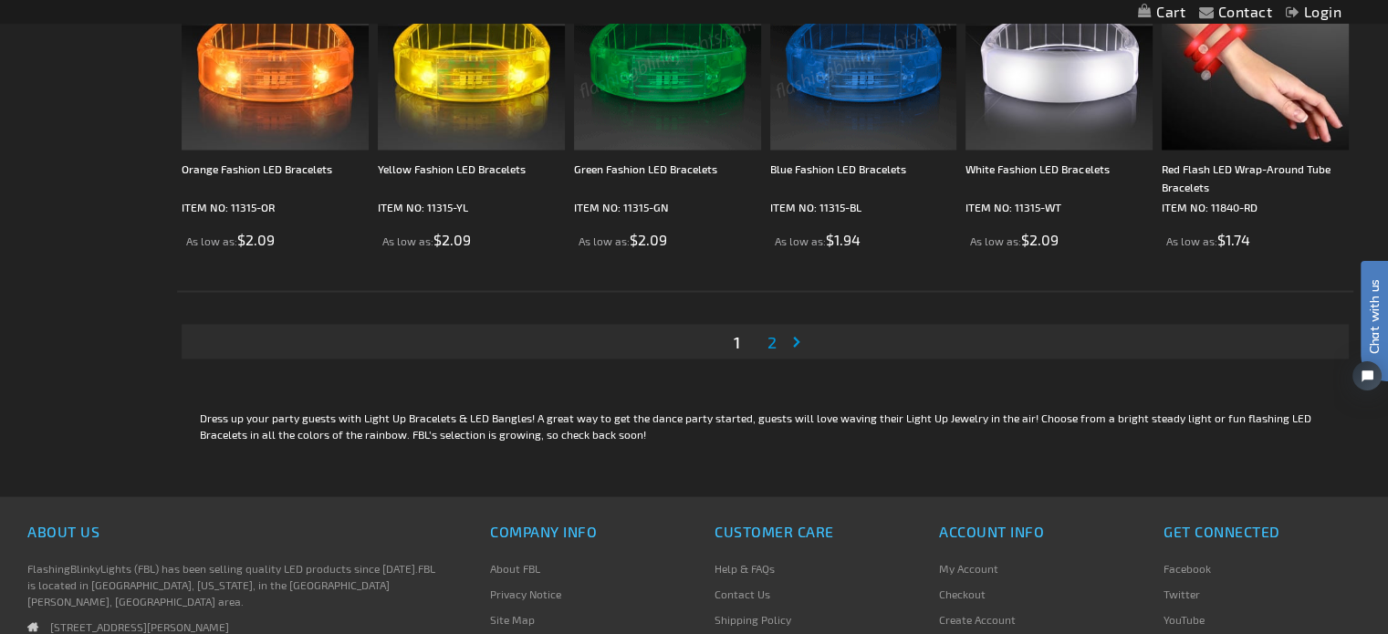
click at [774, 340] on span "2" at bounding box center [772, 341] width 9 height 20
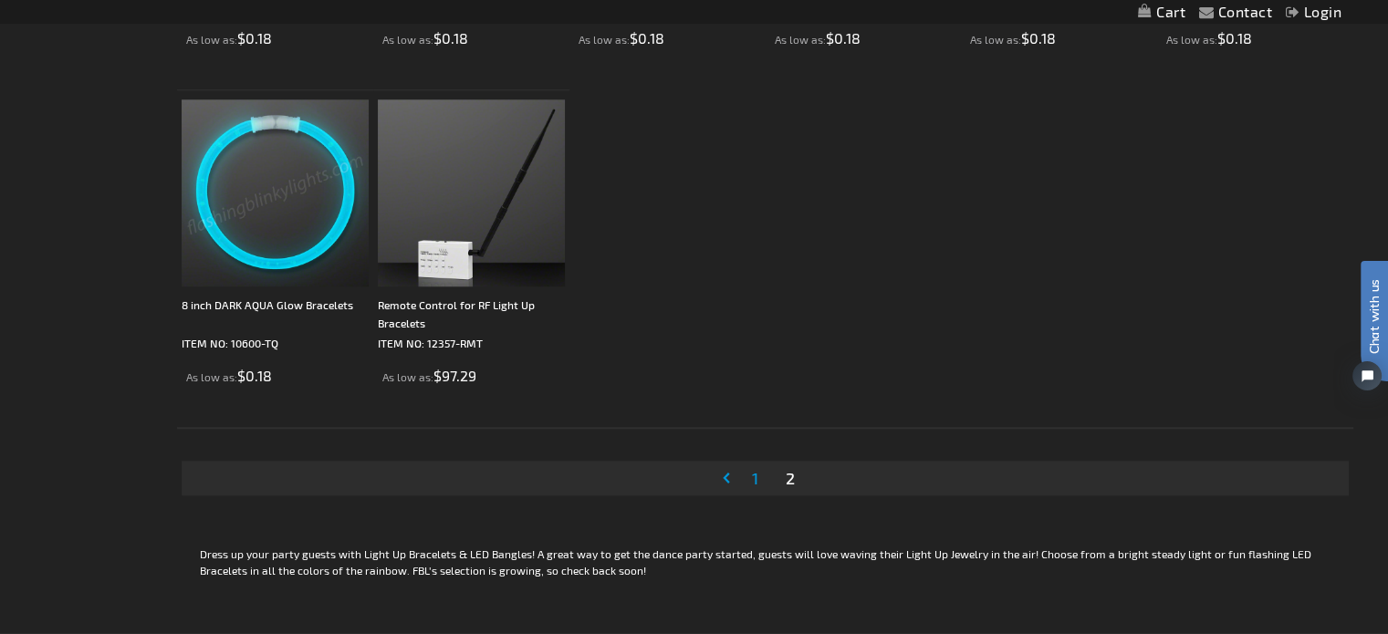
scroll to position [1734, 0]
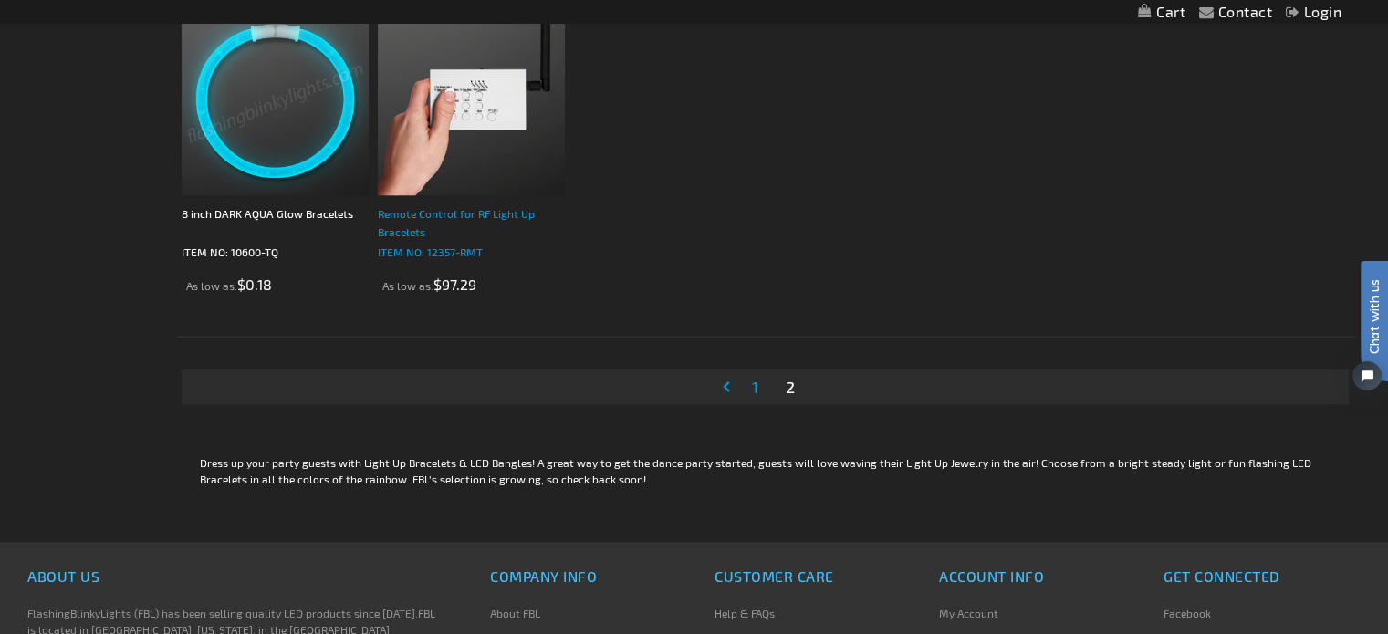
drag, startPoint x: 409, startPoint y: 200, endPoint x: 394, endPoint y: 212, distance: 18.8
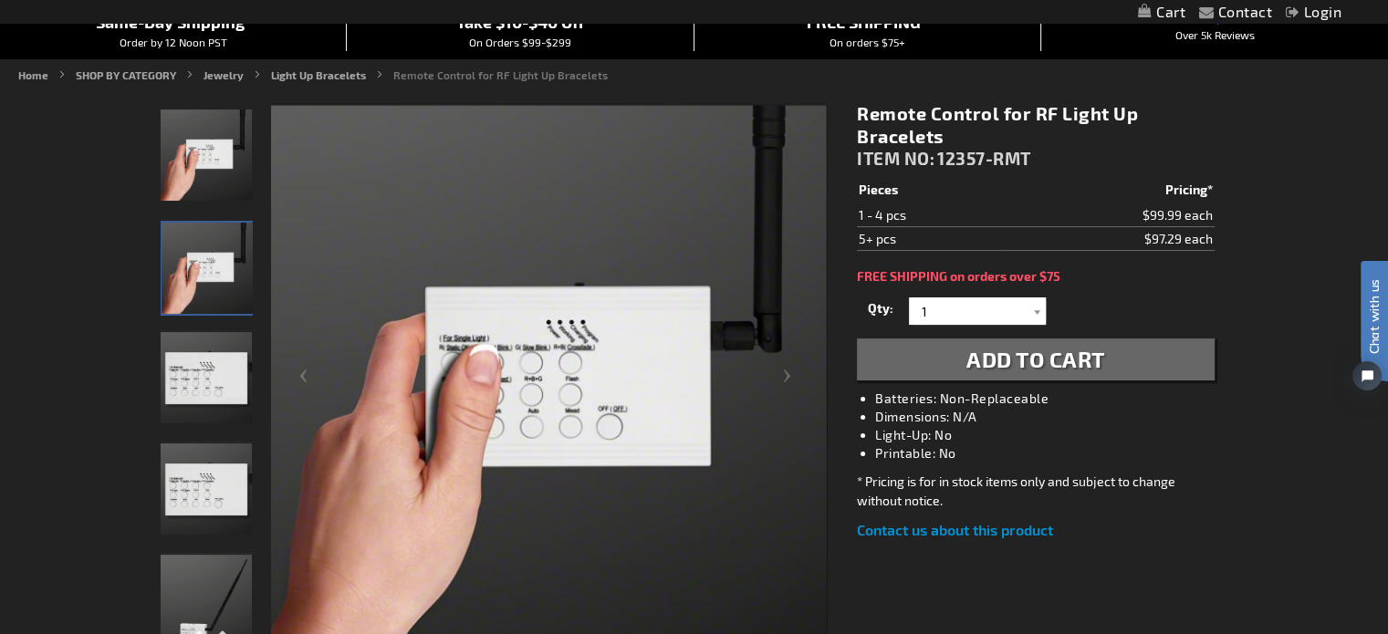
click at [209, 395] on img "Remote Control for RF Light Up Bracelets" at bounding box center [206, 377] width 91 height 91
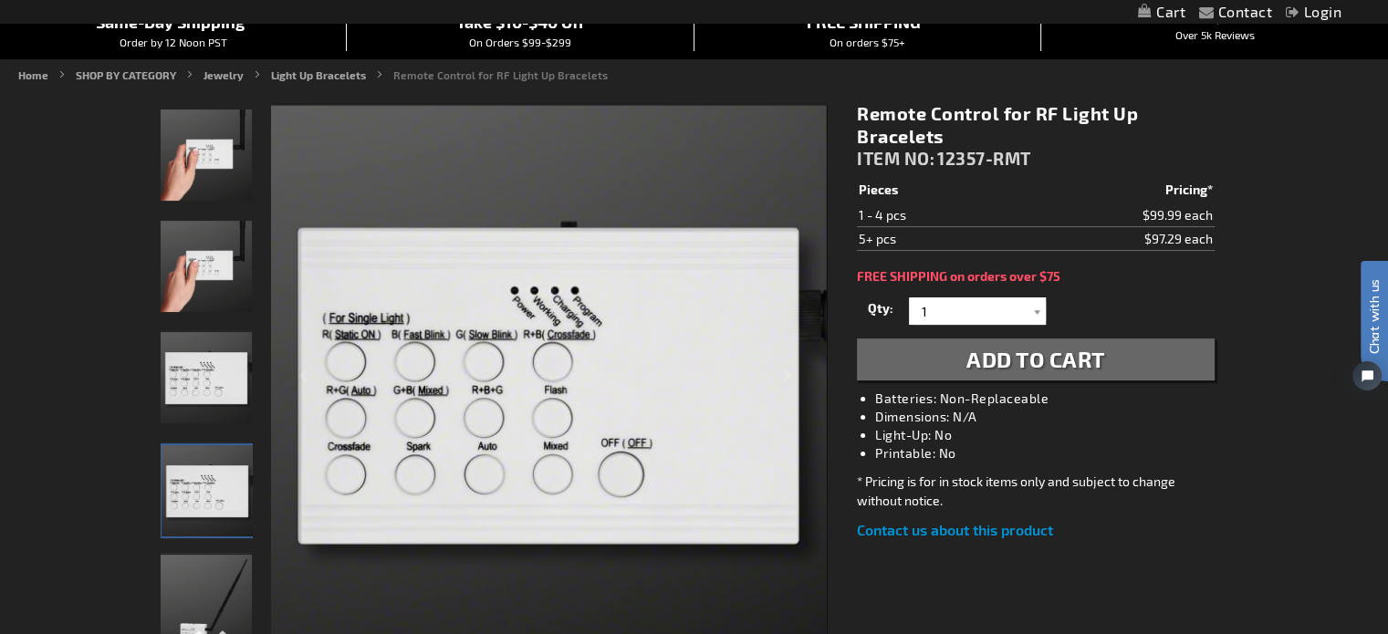
click at [213, 496] on img "Remote Control for RF Light Up Bracelets" at bounding box center [207, 490] width 91 height 91
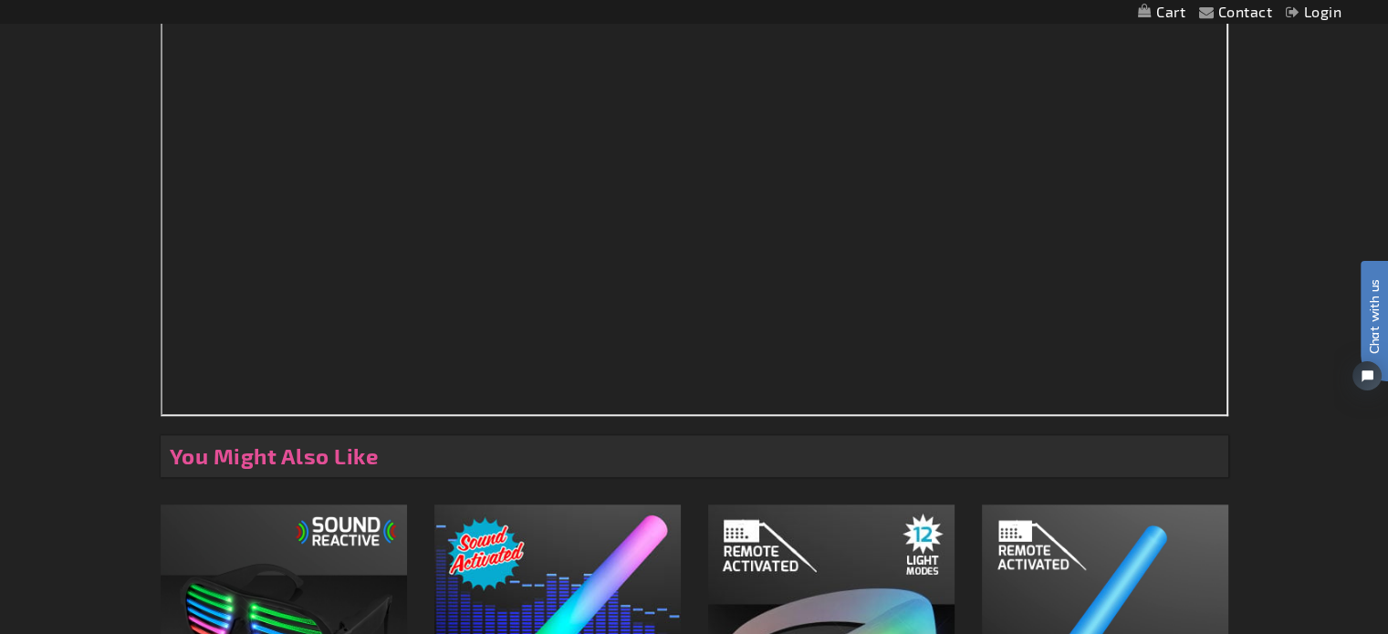
scroll to position [1552, 0]
